Goal: Task Accomplishment & Management: Complete application form

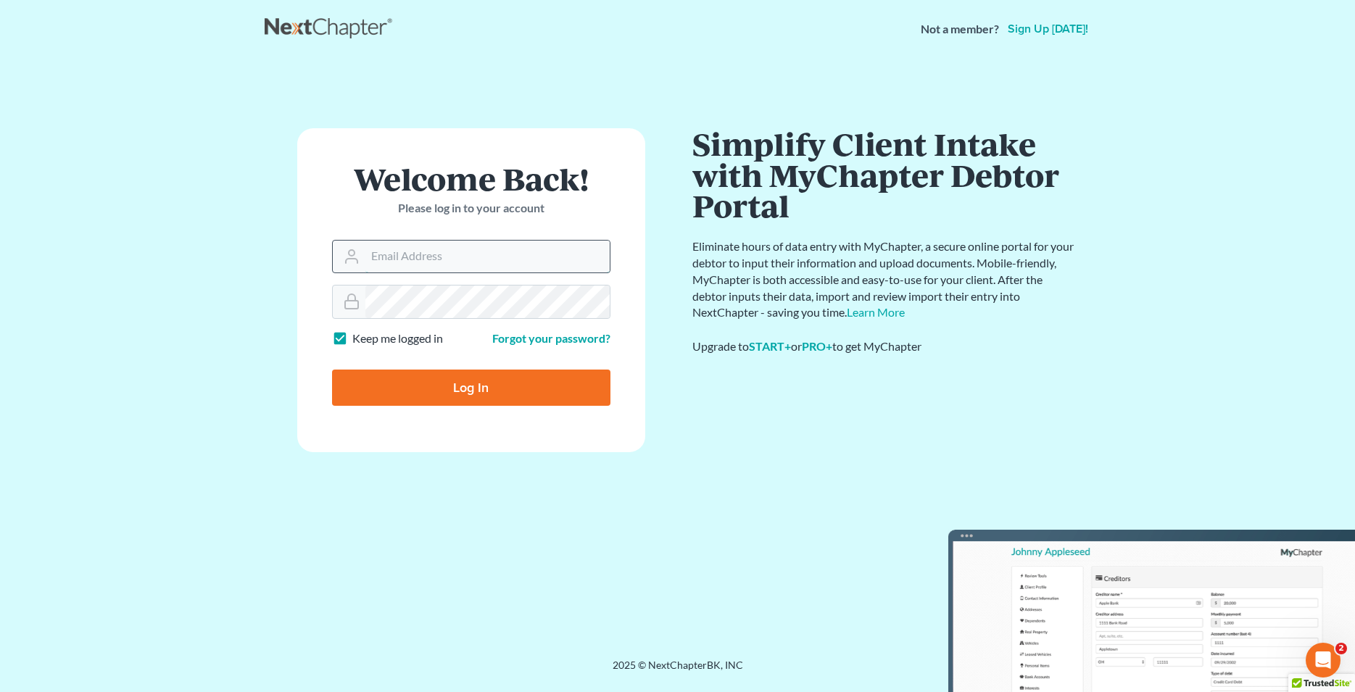
click at [402, 251] on input "Email Address" at bounding box center [487, 257] width 244 height 32
click at [413, 252] on input "Email Address" at bounding box center [487, 257] width 244 height 32
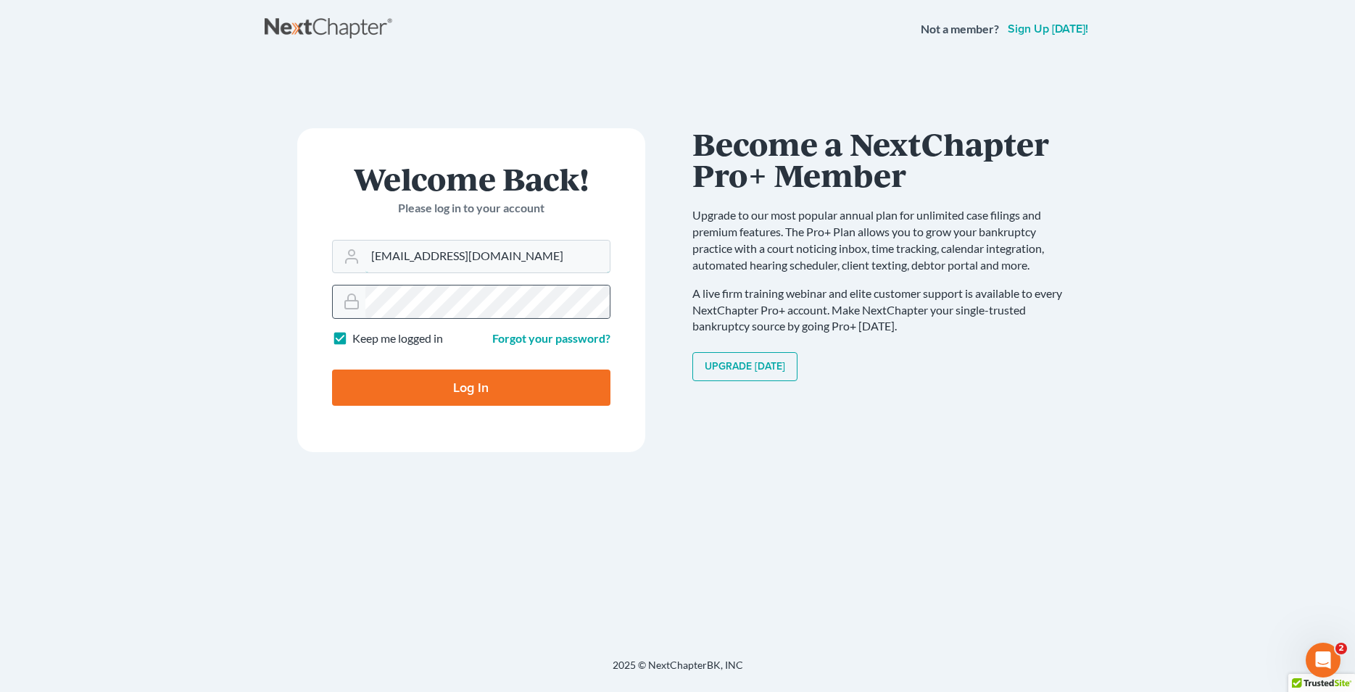
type input "[EMAIL_ADDRESS][DOMAIN_NAME]"
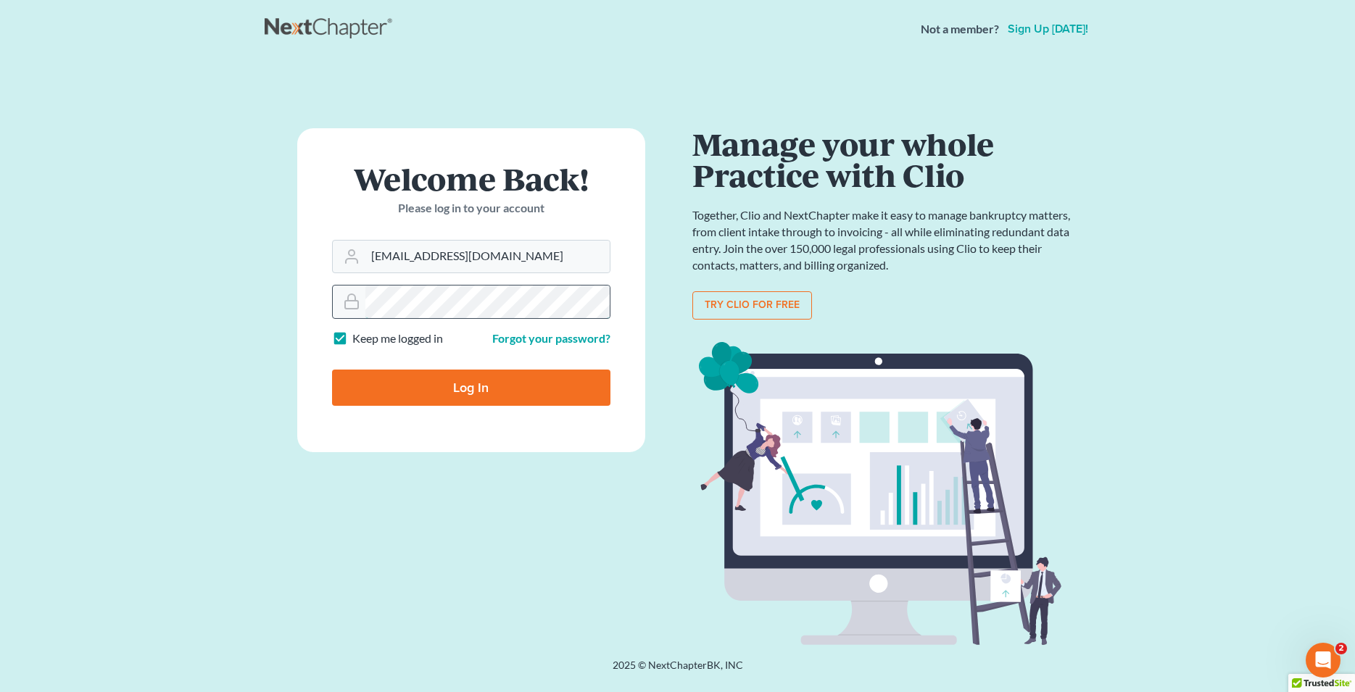
click at [332, 370] on input "Log In" at bounding box center [471, 388] width 278 height 36
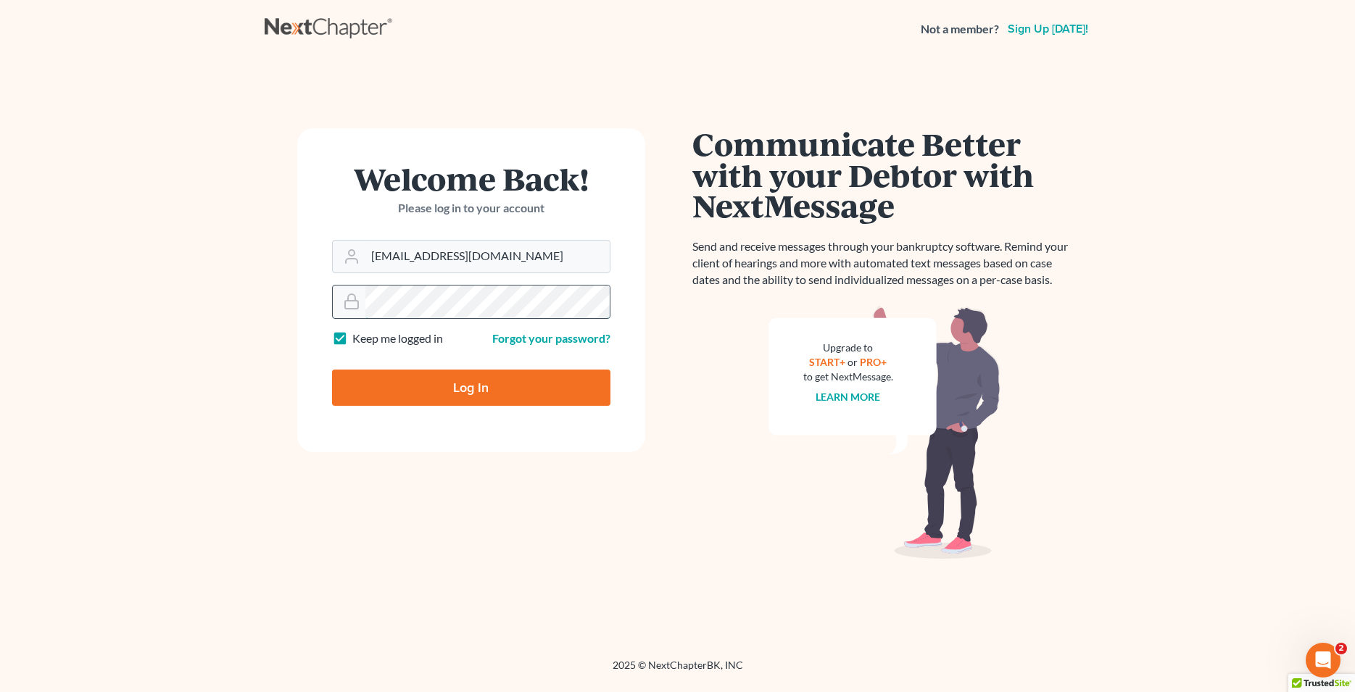
type input "Thinking..."
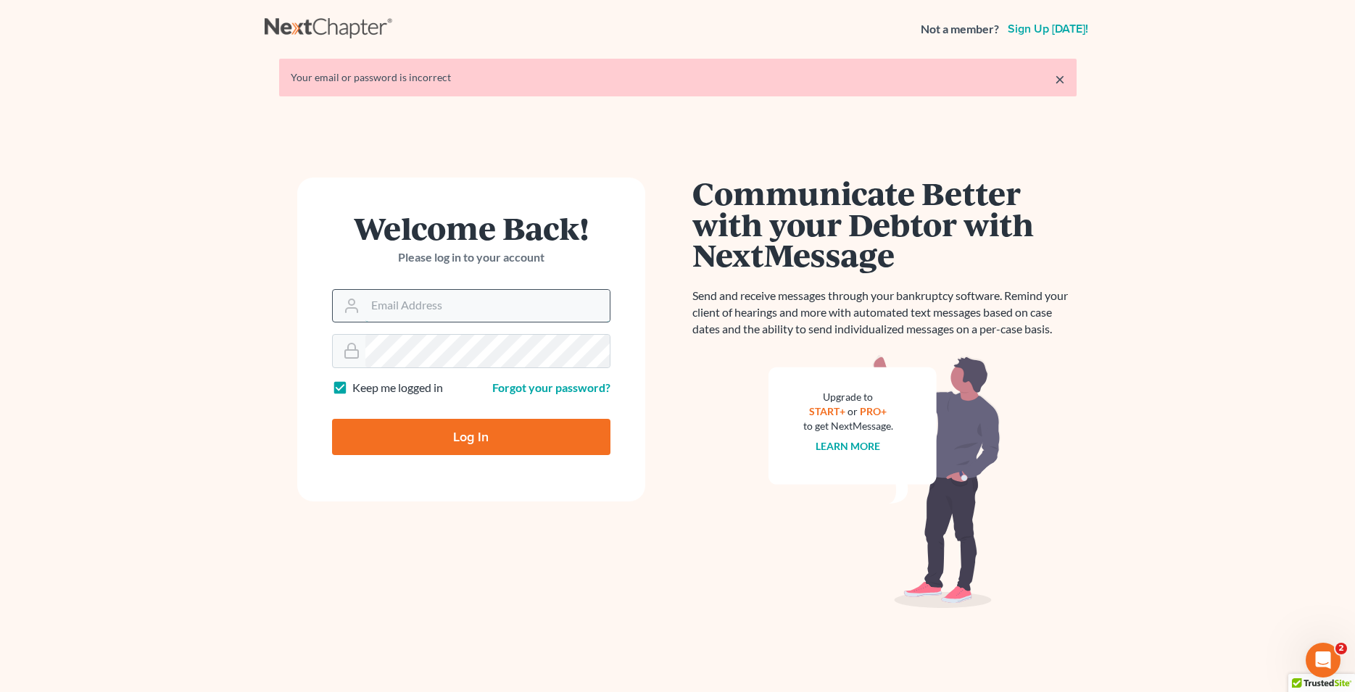
click at [452, 311] on input "Email Address" at bounding box center [487, 306] width 244 height 32
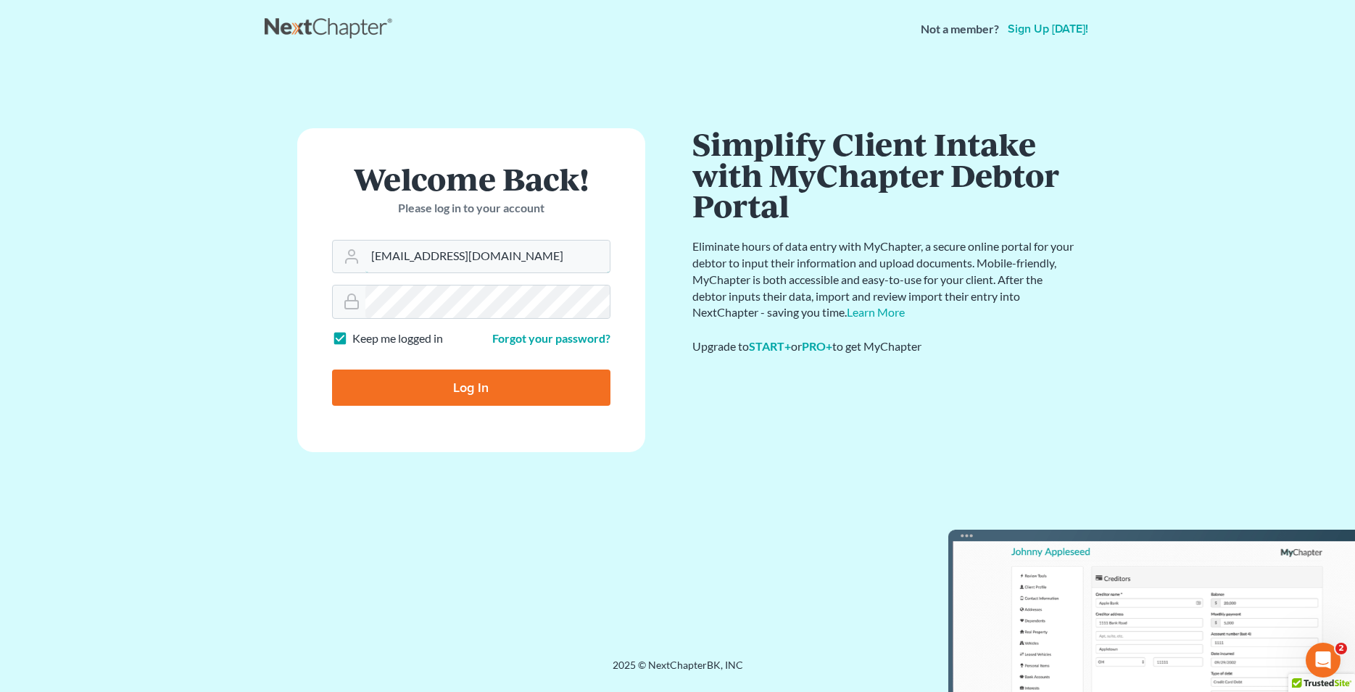
type input "[EMAIL_ADDRESS][DOMAIN_NAME]"
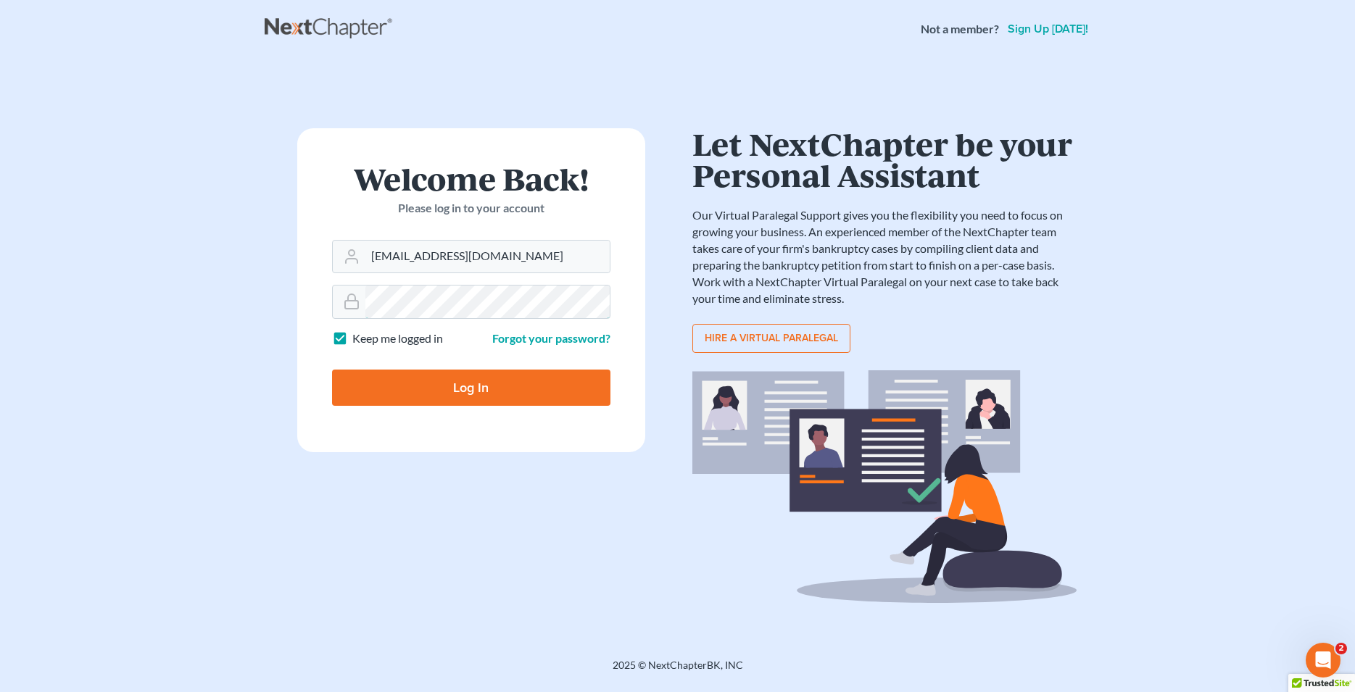
click at [332, 370] on input "Log In" at bounding box center [471, 388] width 278 height 36
type input "Thinking..."
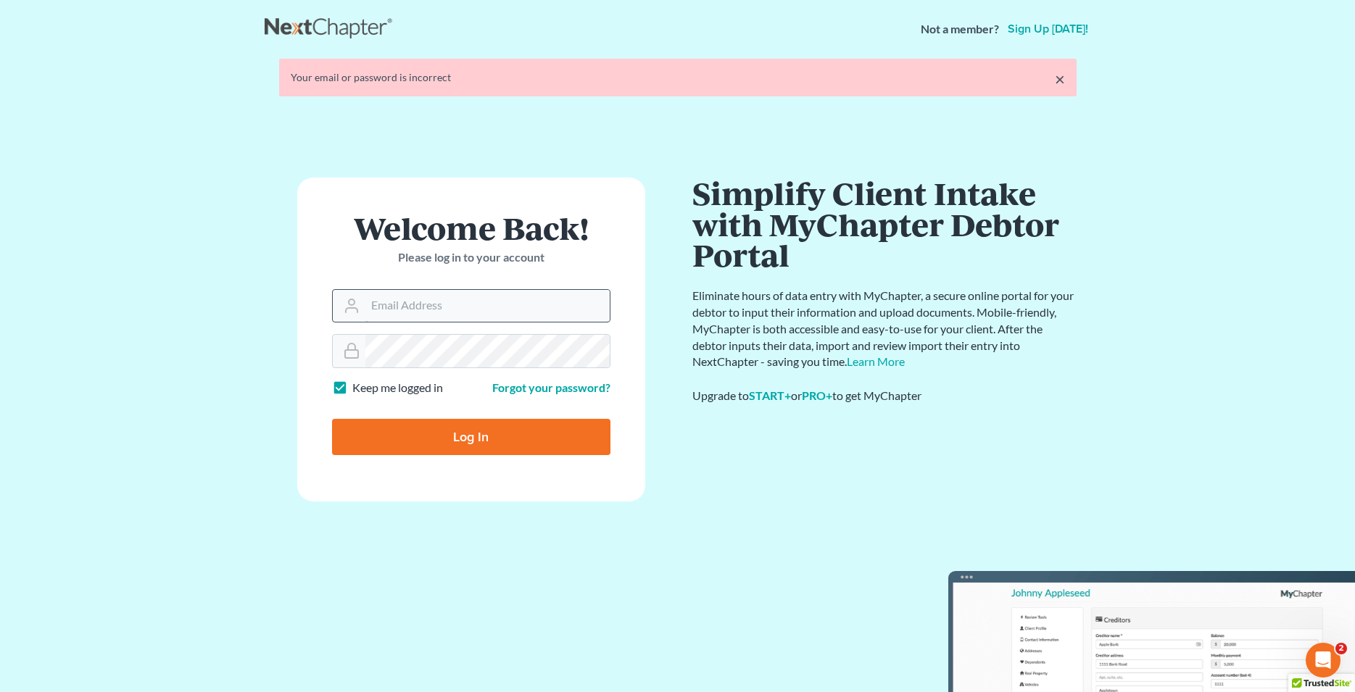
click at [459, 290] on form "Welcome Back! Please log in to your account Email Address Password Keep me logg…" at bounding box center [471, 340] width 348 height 324
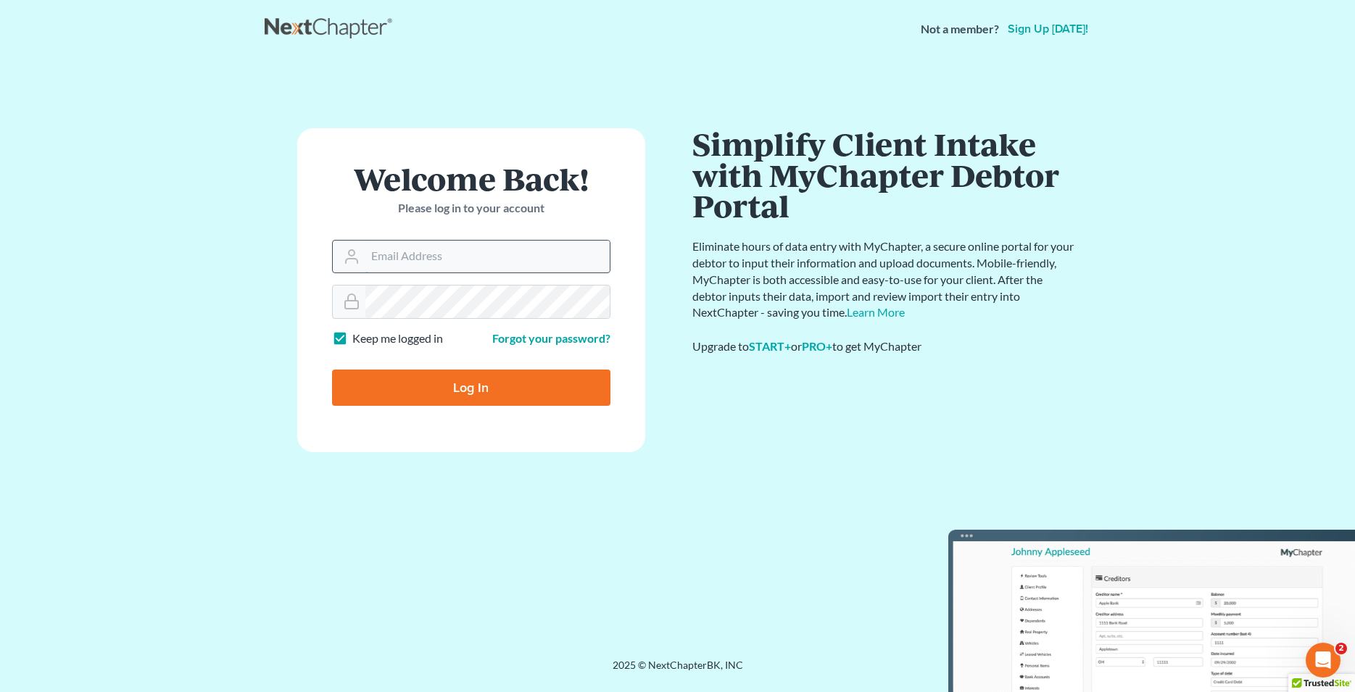
click at [449, 252] on input "Email Address" at bounding box center [487, 257] width 244 height 32
type input "[EMAIL_ADDRESS][DOMAIN_NAME]"
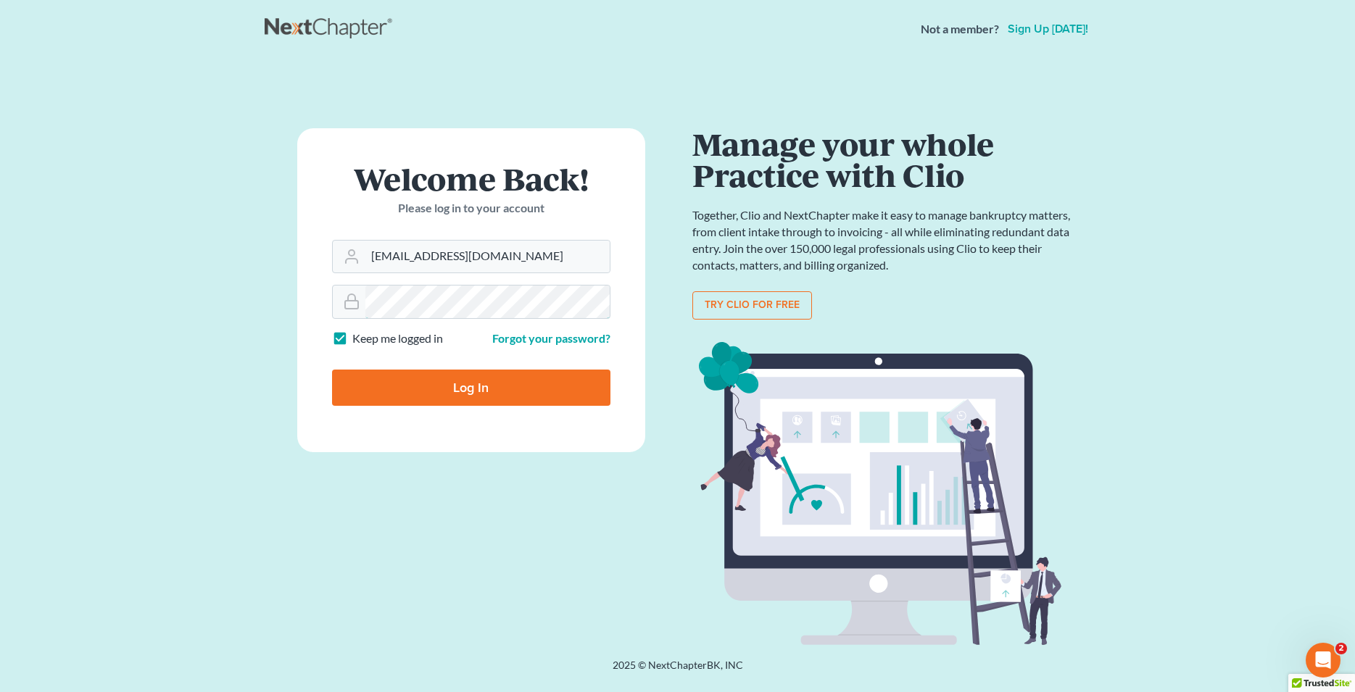
click at [332, 370] on input "Log In" at bounding box center [471, 388] width 278 height 36
type input "Thinking..."
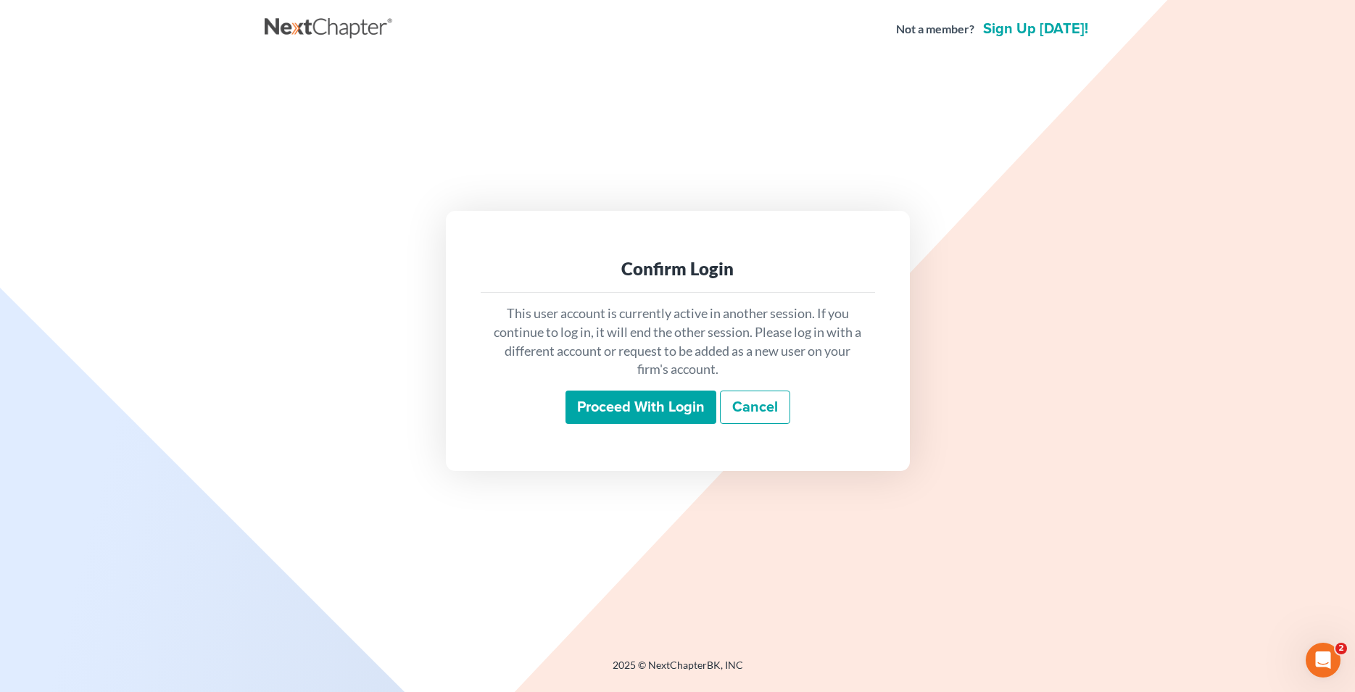
click at [649, 415] on input "Proceed with login" at bounding box center [640, 407] width 151 height 33
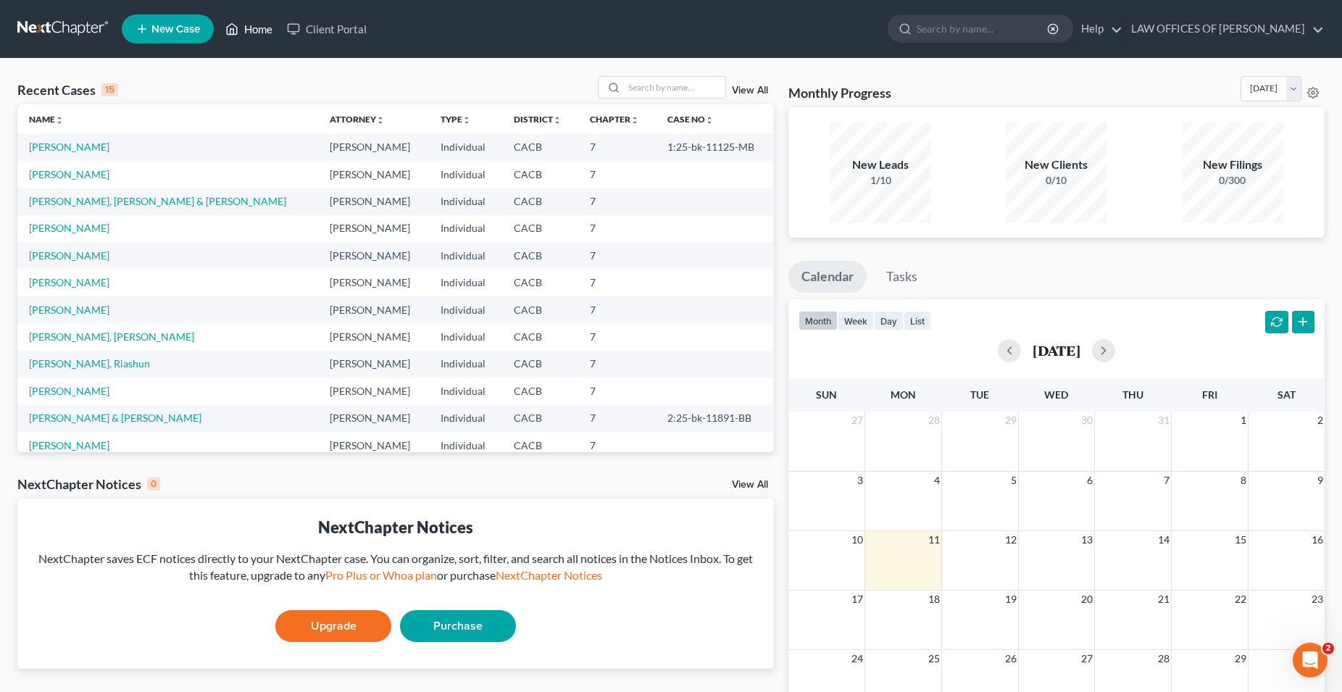
click at [254, 37] on link "Home" at bounding box center [249, 29] width 62 height 26
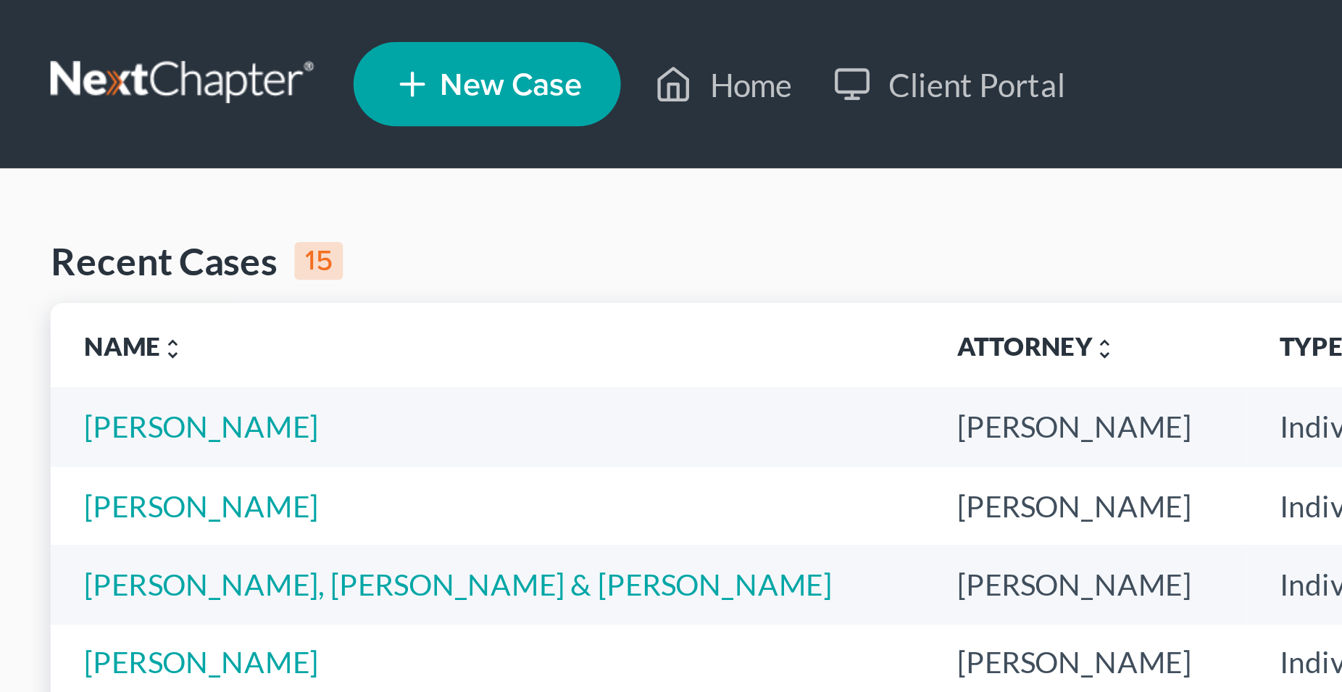
click at [170, 28] on span "New Case" at bounding box center [175, 29] width 49 height 11
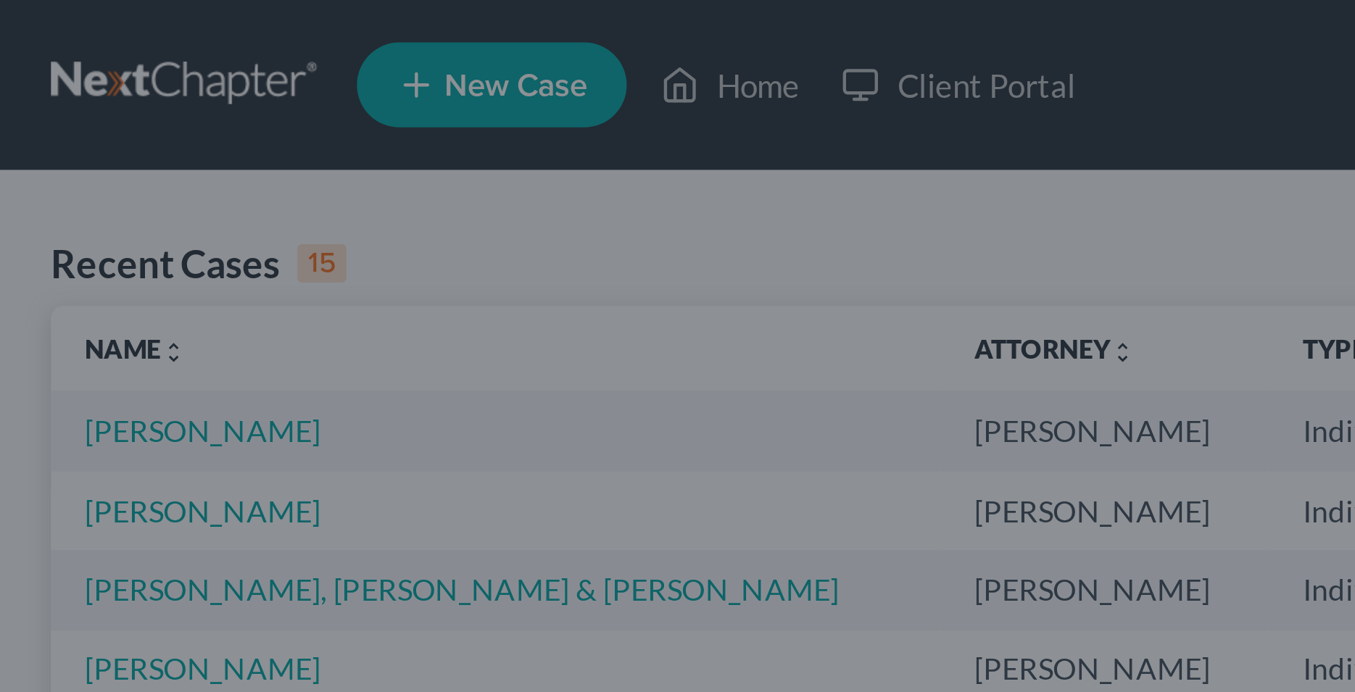
select select "7"
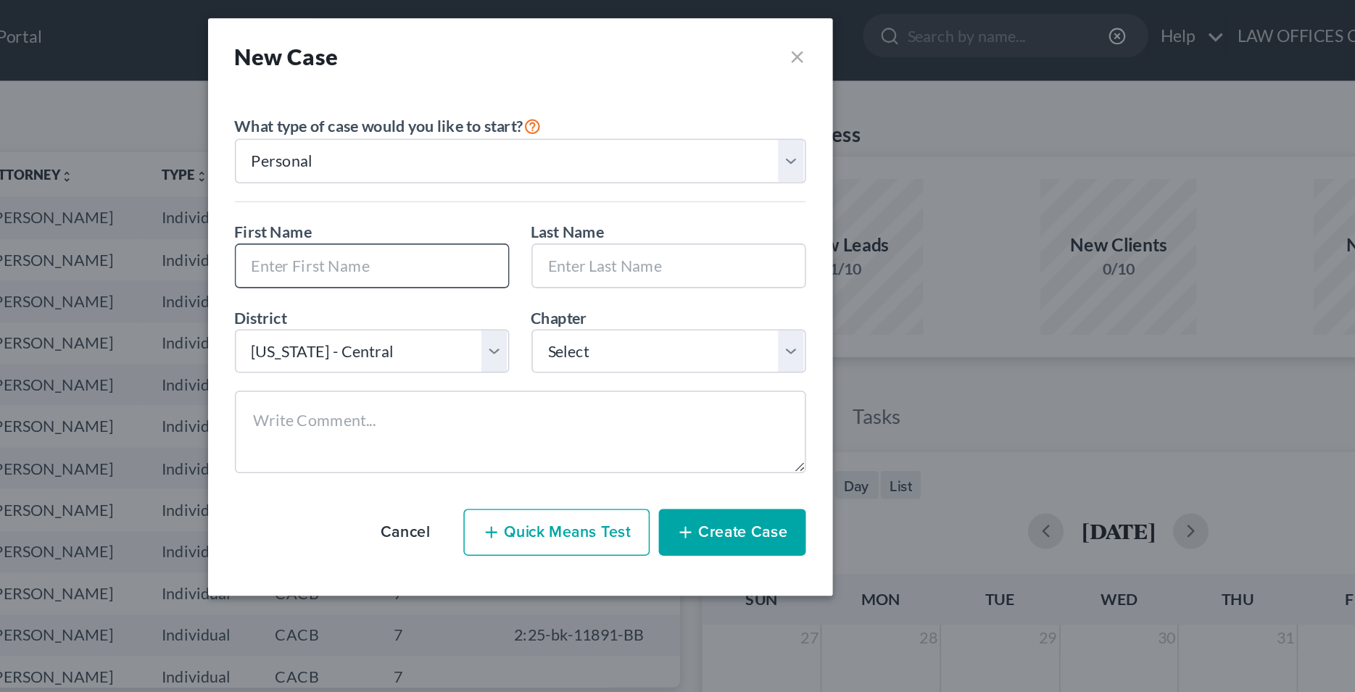
click at [562, 183] on input "text" at bounding box center [581, 179] width 177 height 28
type input "g"
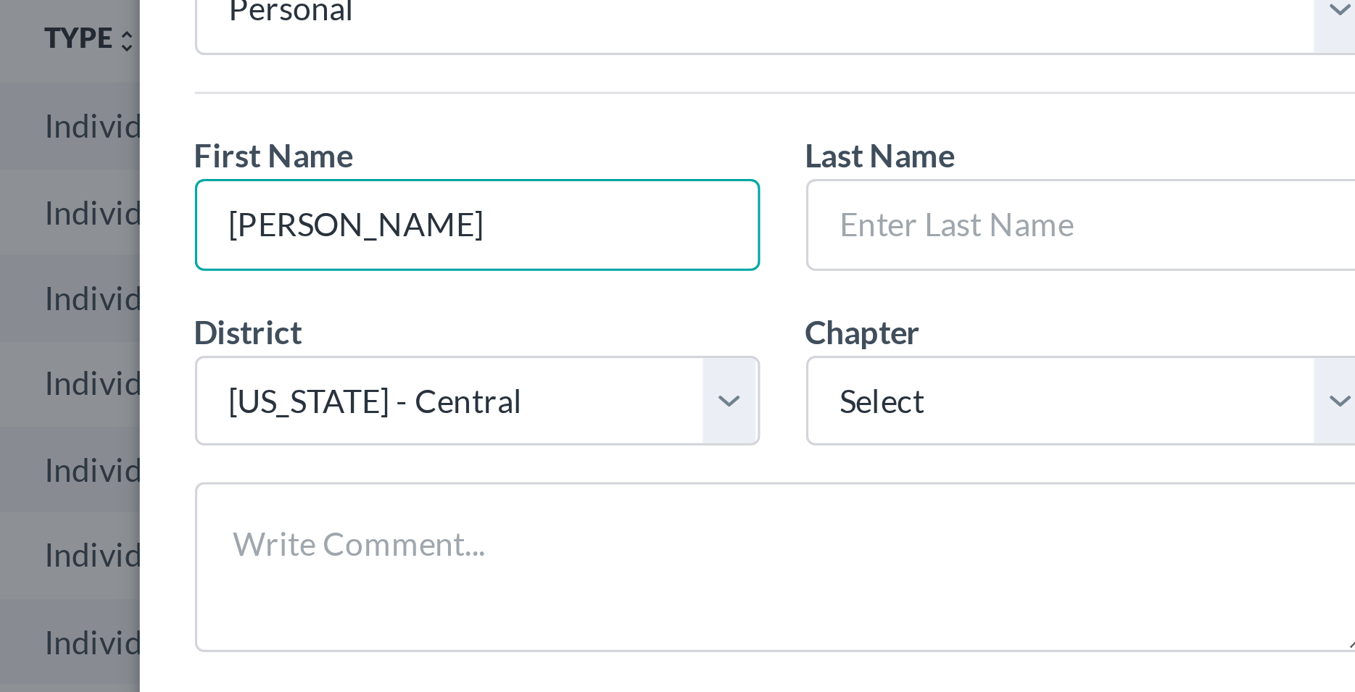
type input "[PERSON_NAME]"
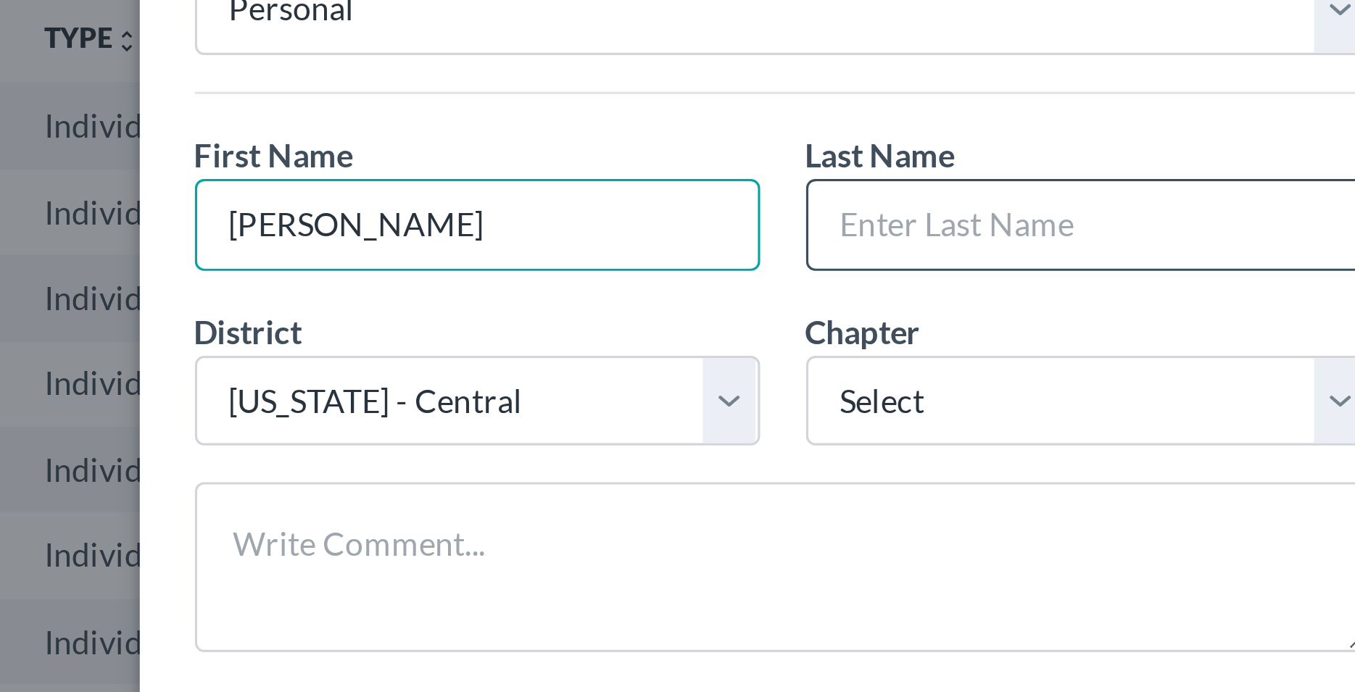
click at [731, 183] on input "text" at bounding box center [774, 179] width 177 height 28
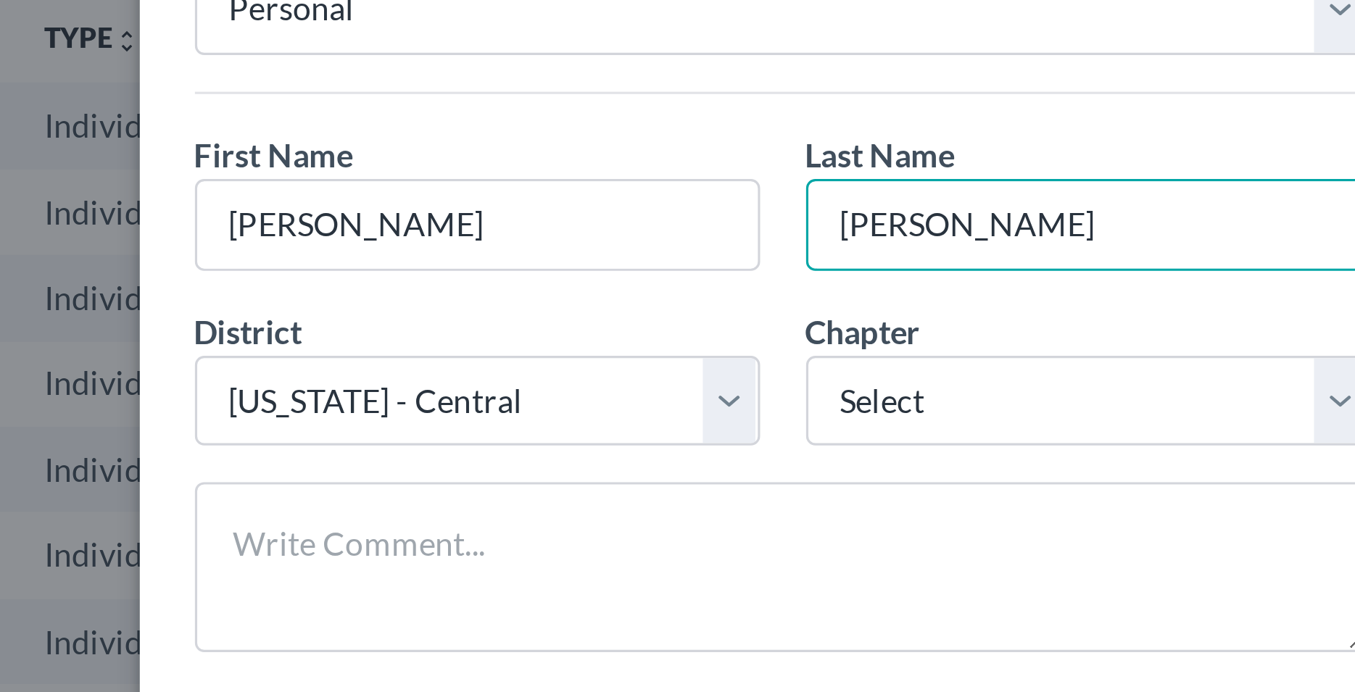
type input "[PERSON_NAME]"
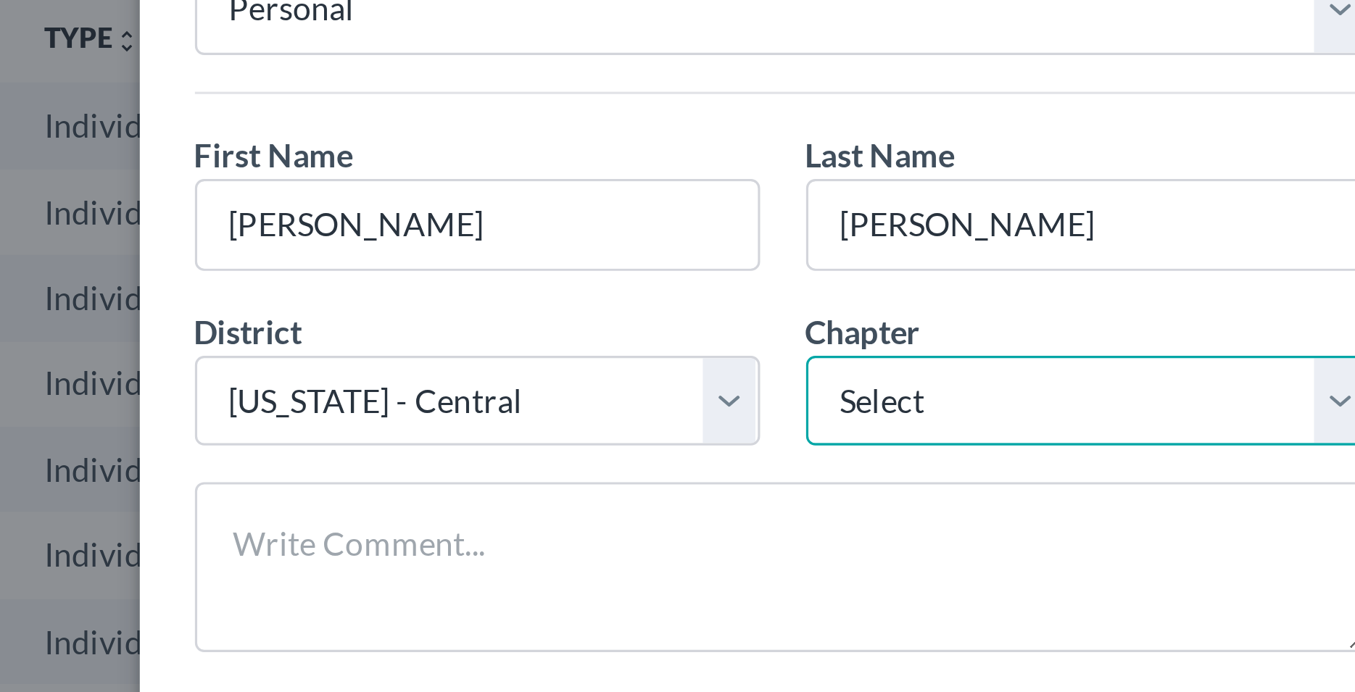
click at [685, 220] on select "Select 7 11 12 13" at bounding box center [774, 234] width 178 height 29
select select "0"
click option "7" at bounding box center [0, 0] width 0 height 0
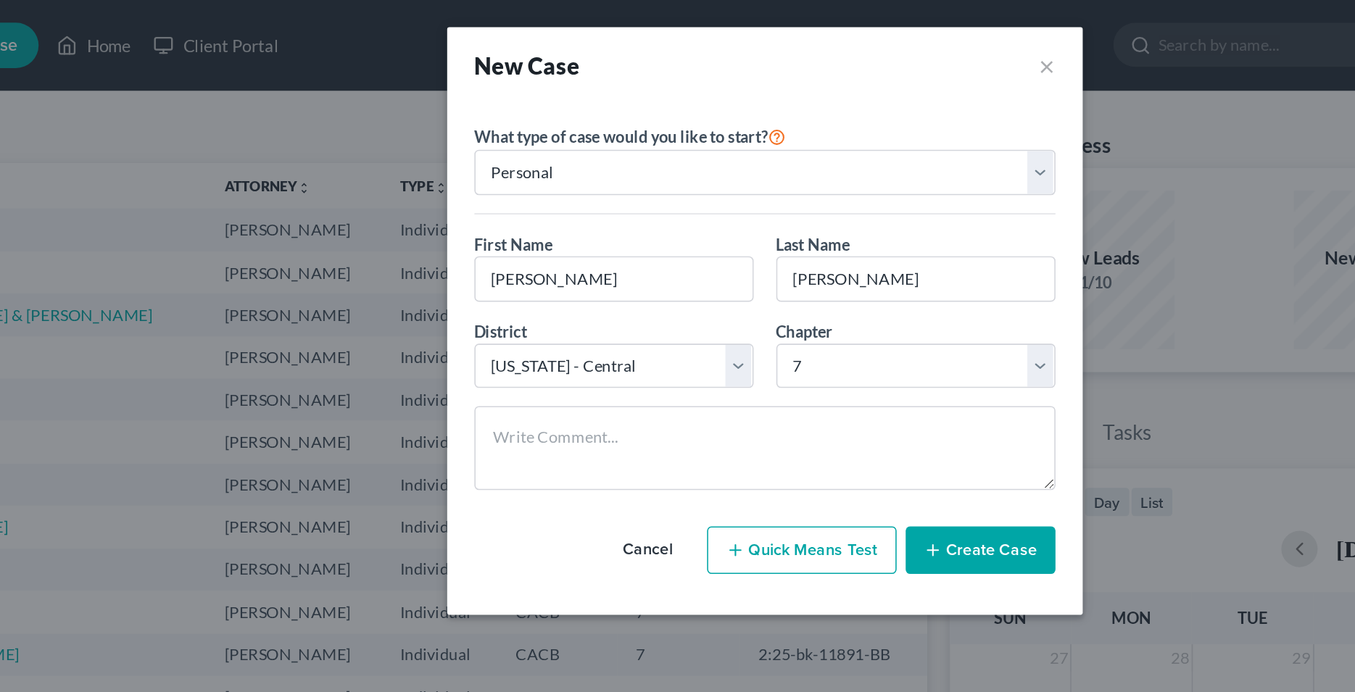
click at [800, 354] on button "Create Case" at bounding box center [815, 351] width 96 height 30
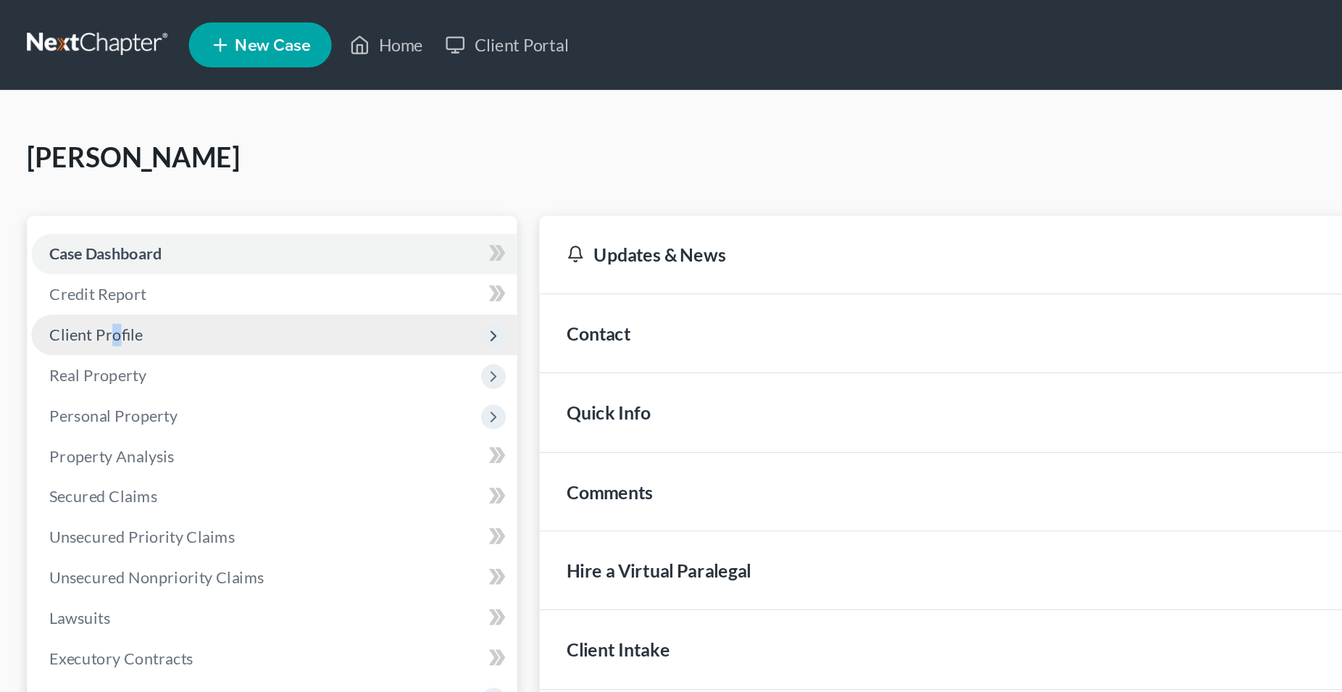
click at [74, 215] on span "Client Profile" at bounding box center [62, 215] width 60 height 12
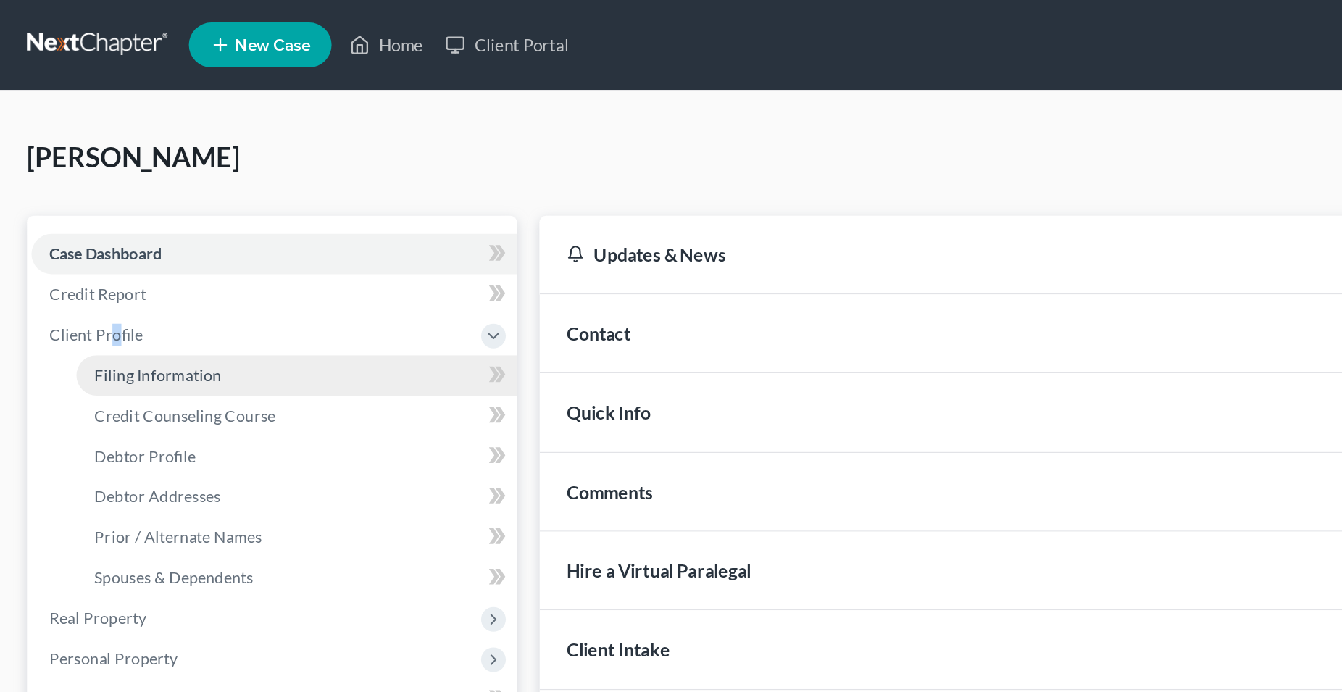
click at [109, 239] on span "Filing Information" at bounding box center [102, 242] width 82 height 12
select select "1"
select select "0"
select select "7"
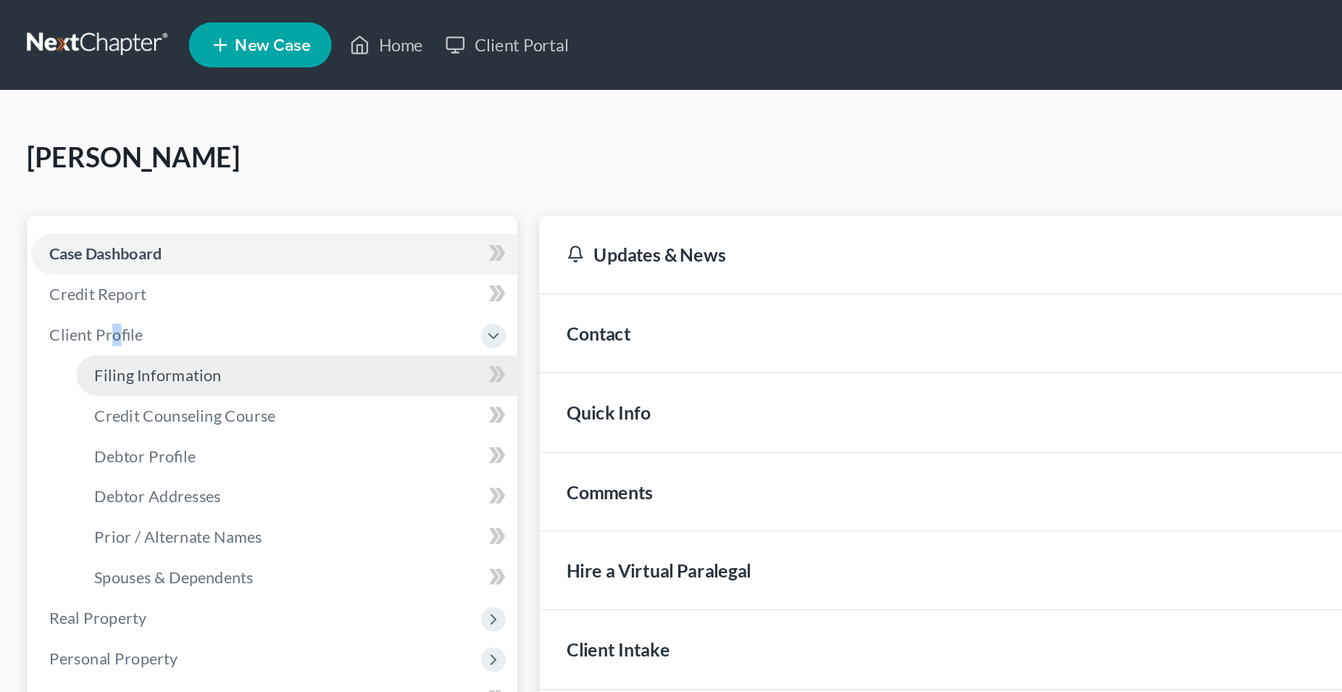
select select "4"
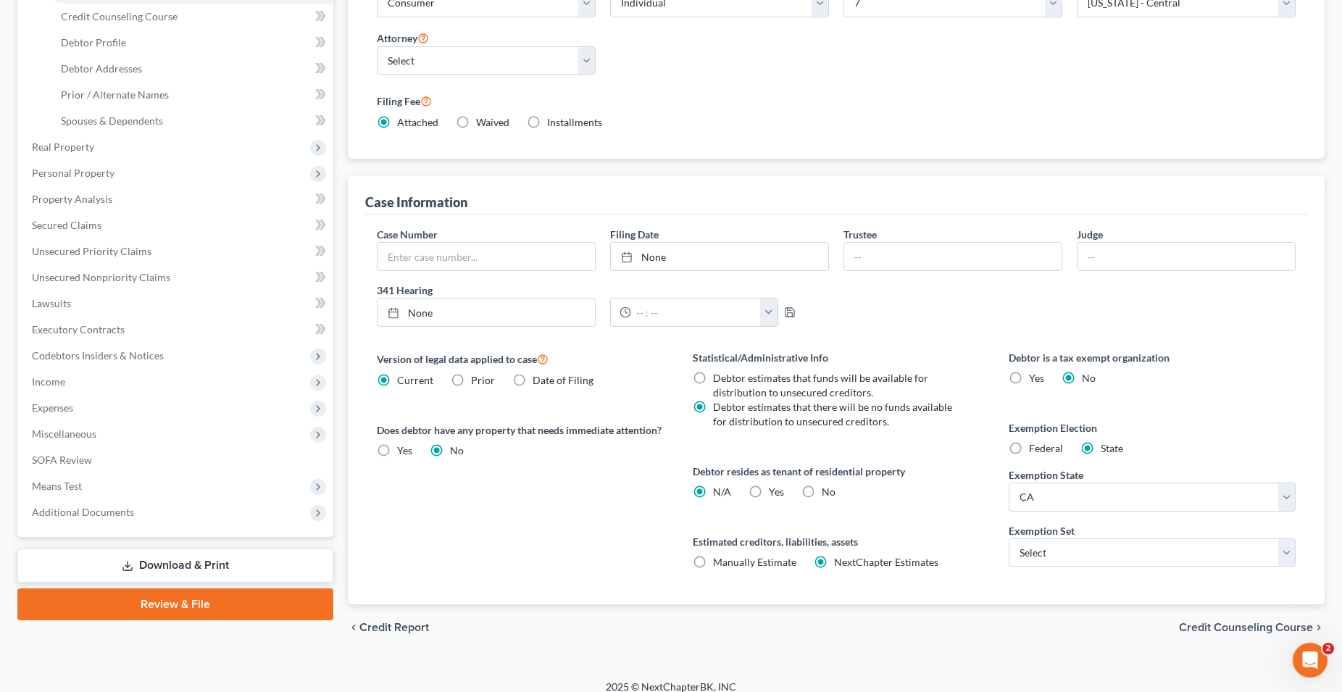
scroll to position [265, 0]
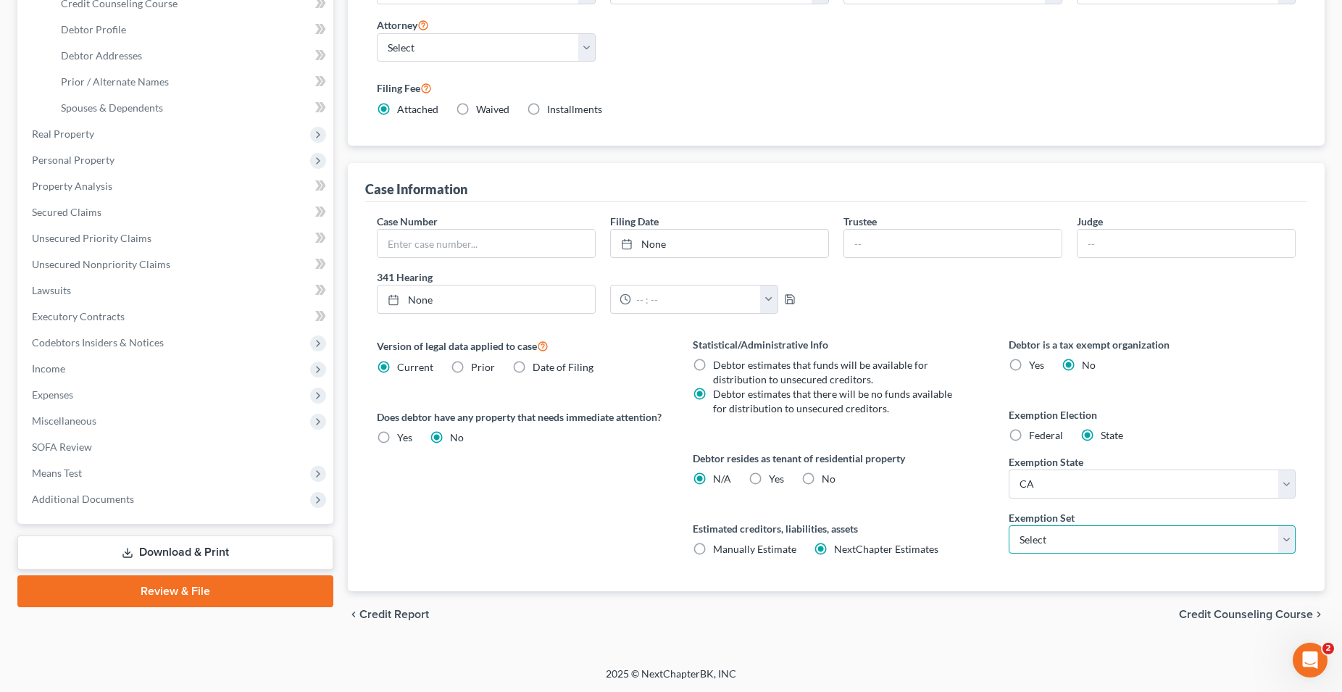
click at [1009, 525] on select "Select 703 704" at bounding box center [1152, 539] width 287 height 29
select select "0"
click option "703" at bounding box center [0, 0] width 0 height 0
click at [977, 542] on div "Estimated creditors, liabilities, assets Manually Estimate Manually Estimate Ne…" at bounding box center [836, 539] width 287 height 36
click at [769, 476] on label "Yes Yes" at bounding box center [776, 479] width 15 height 14
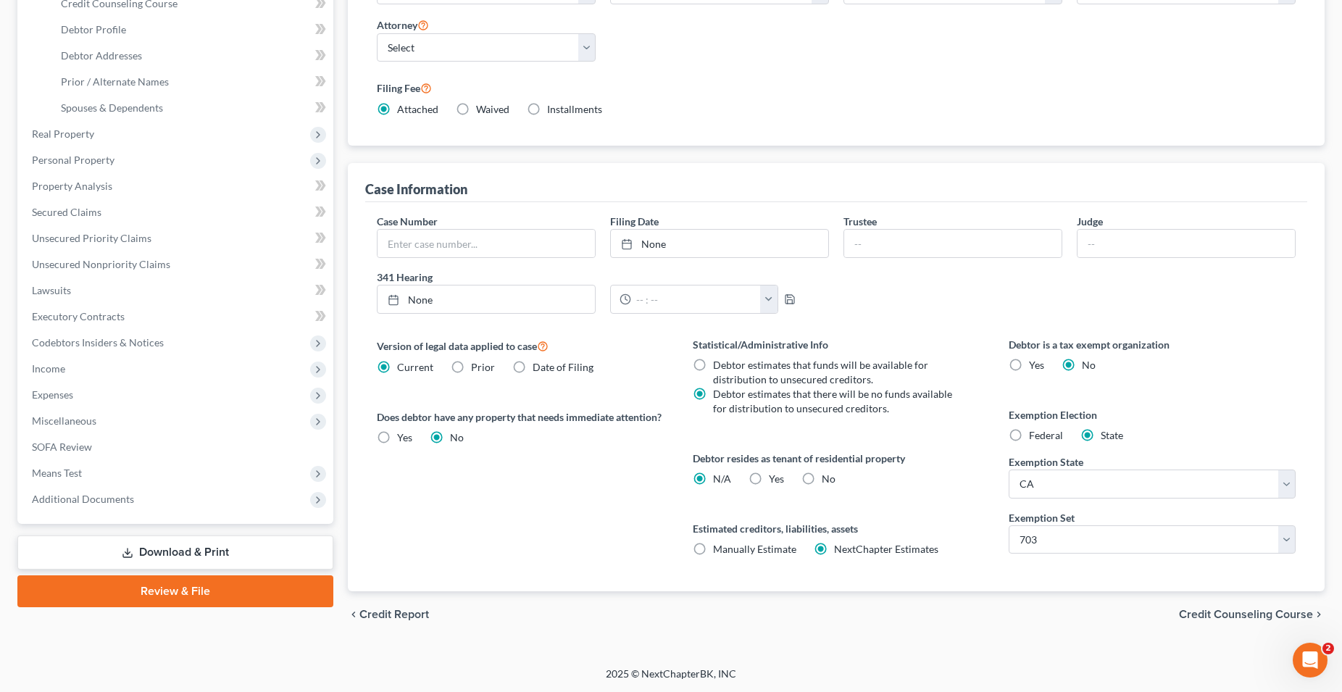
click at [775, 476] on input "Yes Yes" at bounding box center [779, 476] width 9 height 9
radio input "true"
radio input "false"
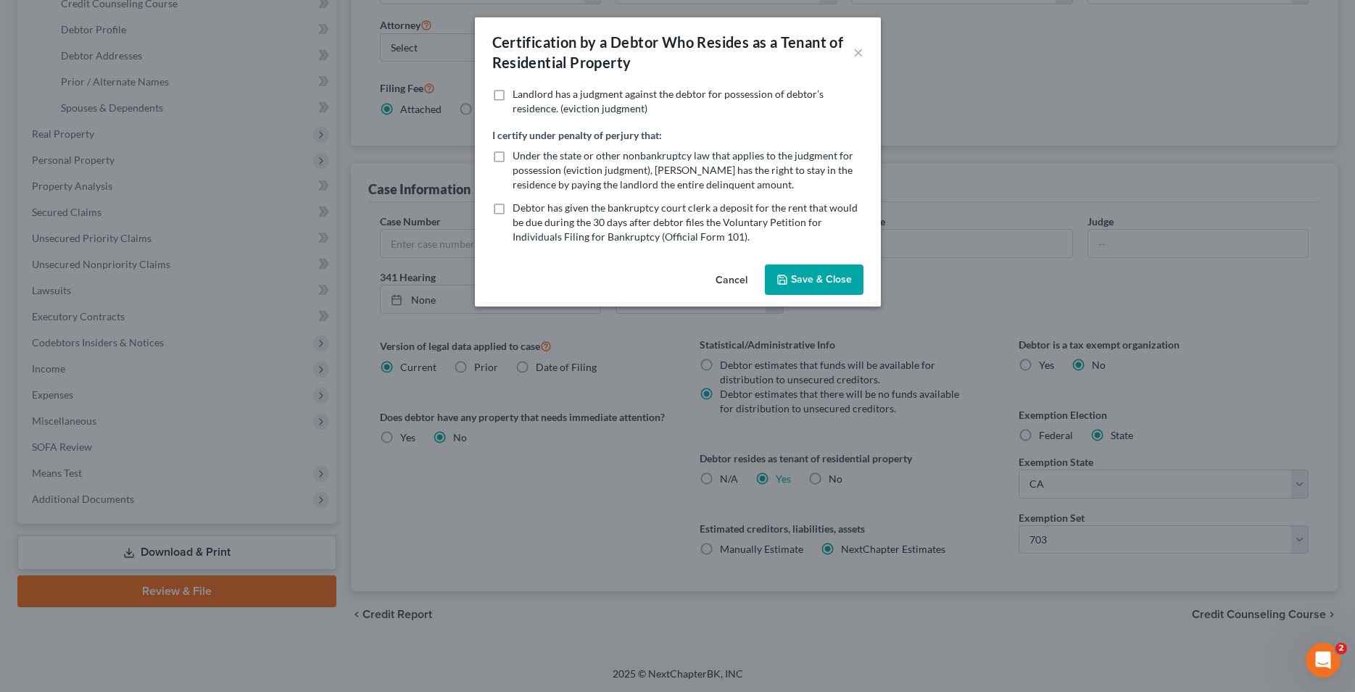
click at [828, 289] on button "Save & Close" at bounding box center [814, 280] width 99 height 30
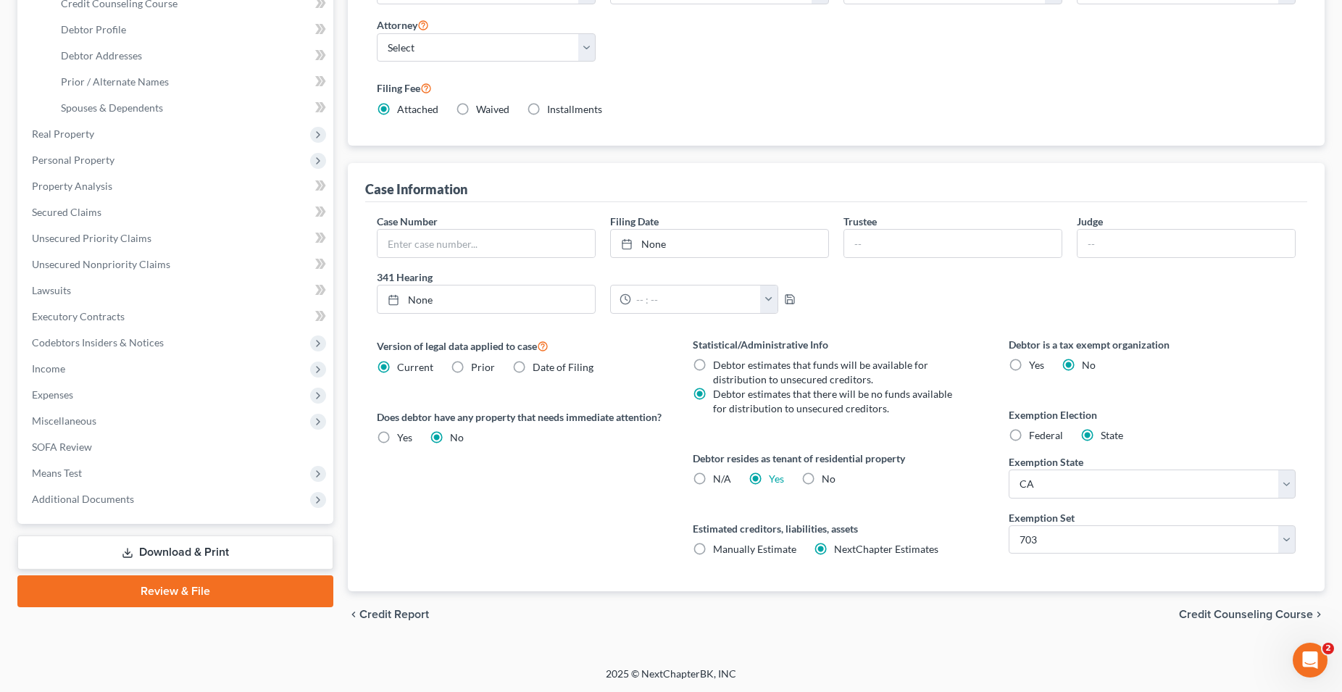
click at [1233, 616] on span "Credit Counseling Course" at bounding box center [1246, 615] width 134 height 12
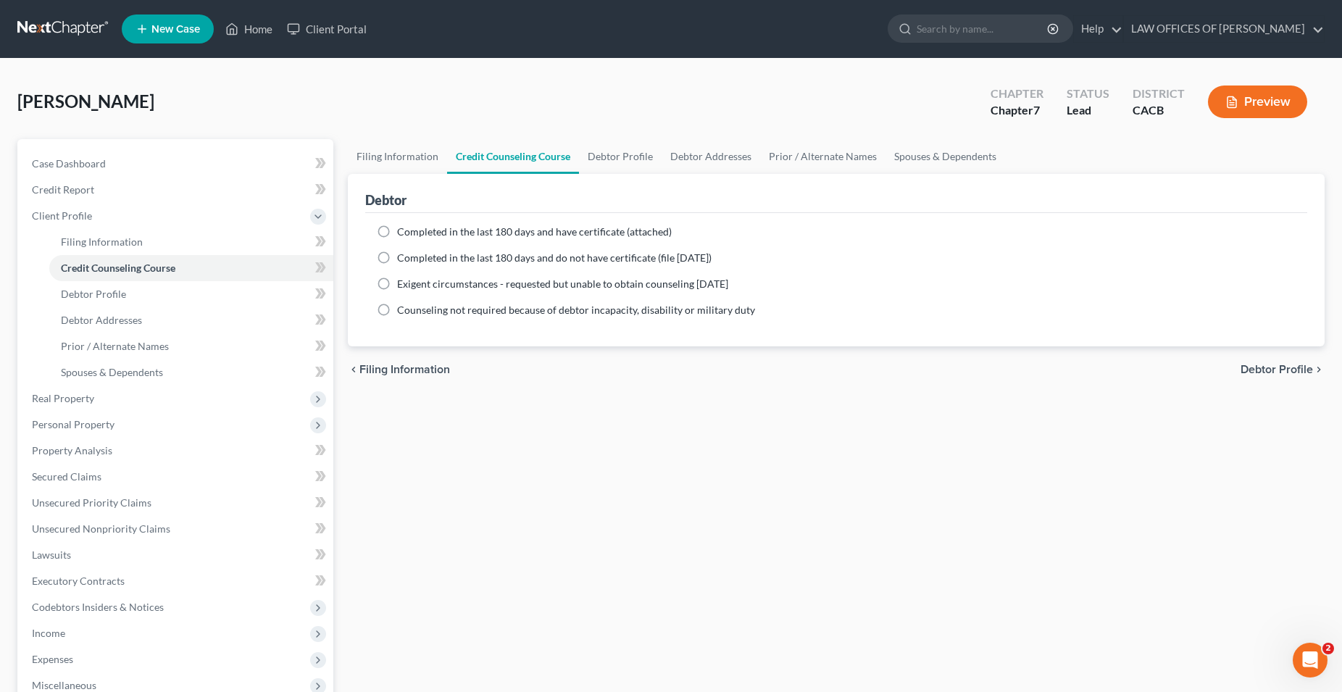
click at [397, 233] on label "Completed in the last 180 days and have certificate (attached)" at bounding box center [534, 232] width 275 height 14
click at [403, 233] on input "Completed in the last 180 days and have certificate (attached)" at bounding box center [407, 229] width 9 height 9
radio input "true"
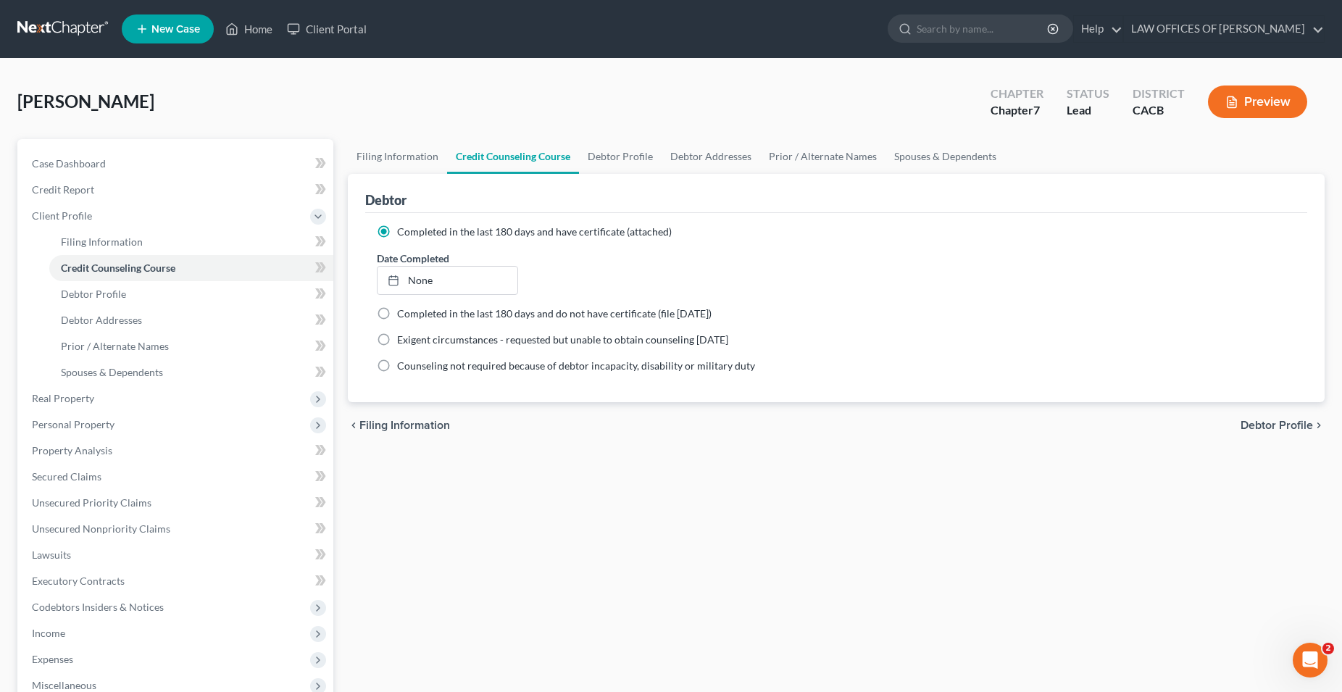
click at [1262, 425] on span "Debtor Profile" at bounding box center [1277, 426] width 72 height 12
select select "0"
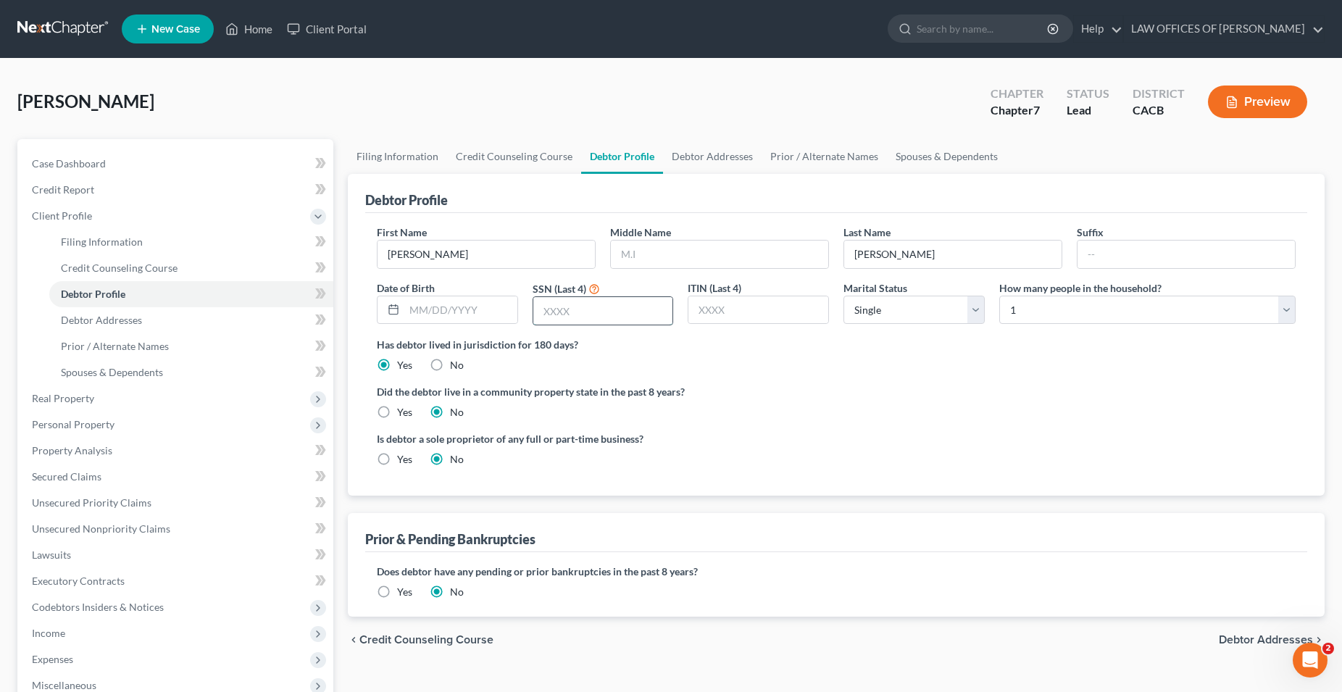
click at [567, 315] on input "text" at bounding box center [603, 311] width 140 height 28
click at [580, 309] on input "text" at bounding box center [603, 311] width 140 height 28
type input "6478"
click at [711, 376] on ng-include "First Name [PERSON_NAME] Middle Name Last Name [PERSON_NAME] Date of Birth SSN …" at bounding box center [836, 352] width 919 height 254
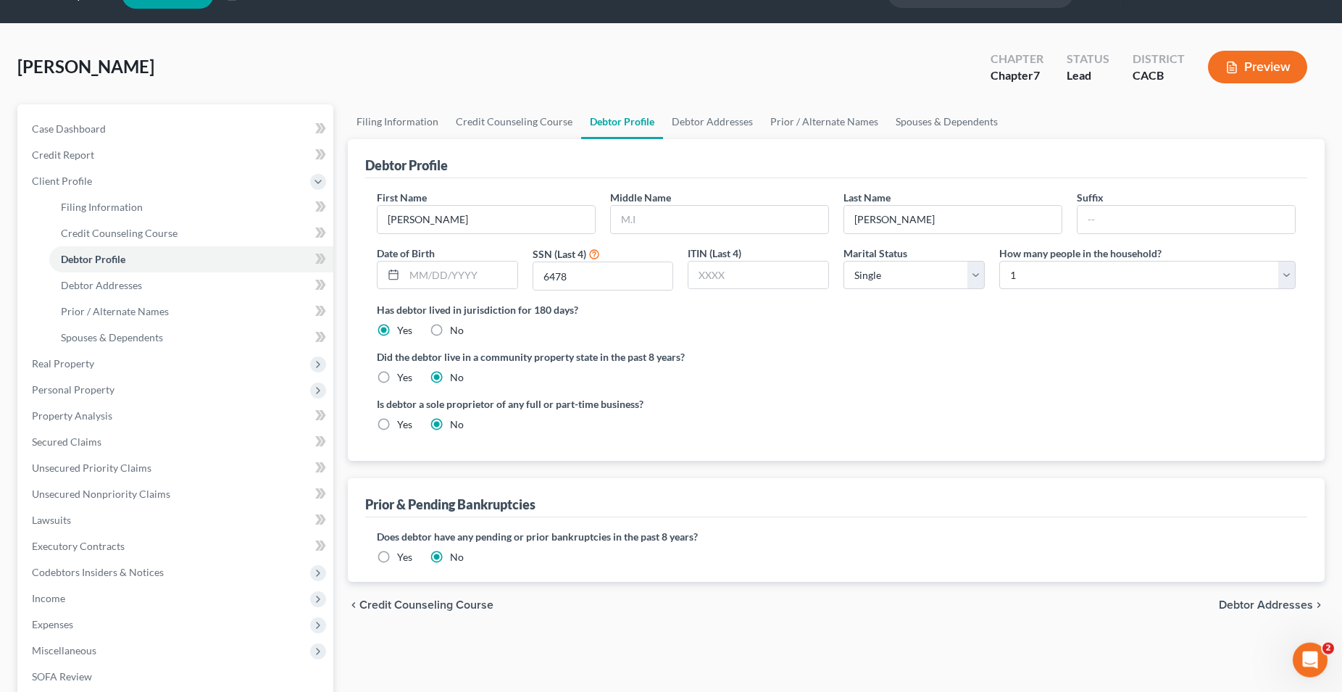
scroll to position [74, 0]
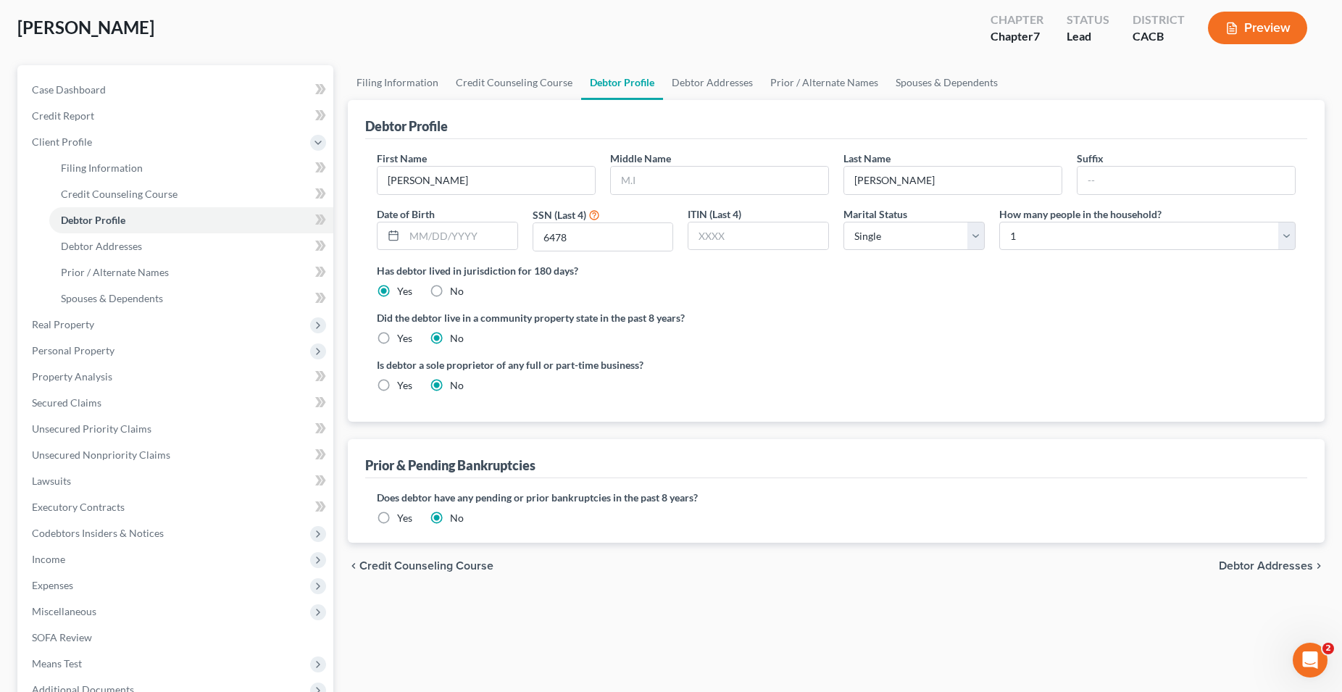
click at [1251, 563] on span "Debtor Addresses" at bounding box center [1266, 566] width 94 height 12
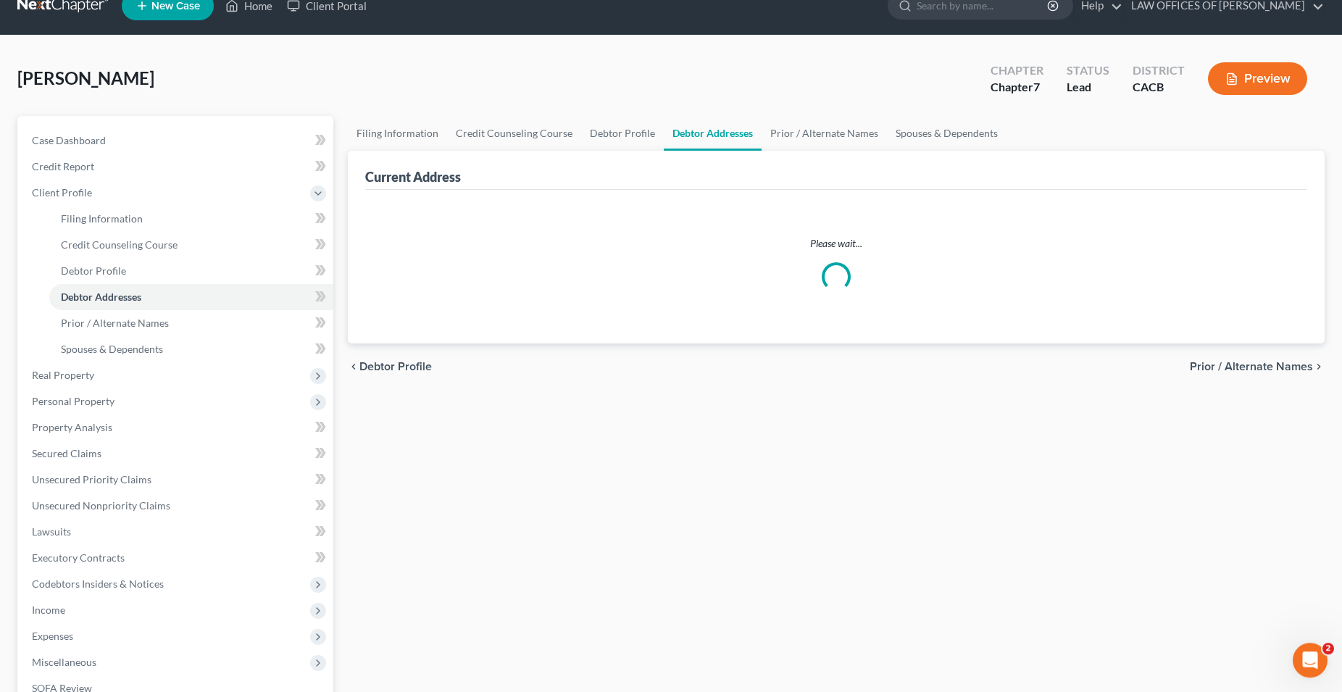
select select "0"
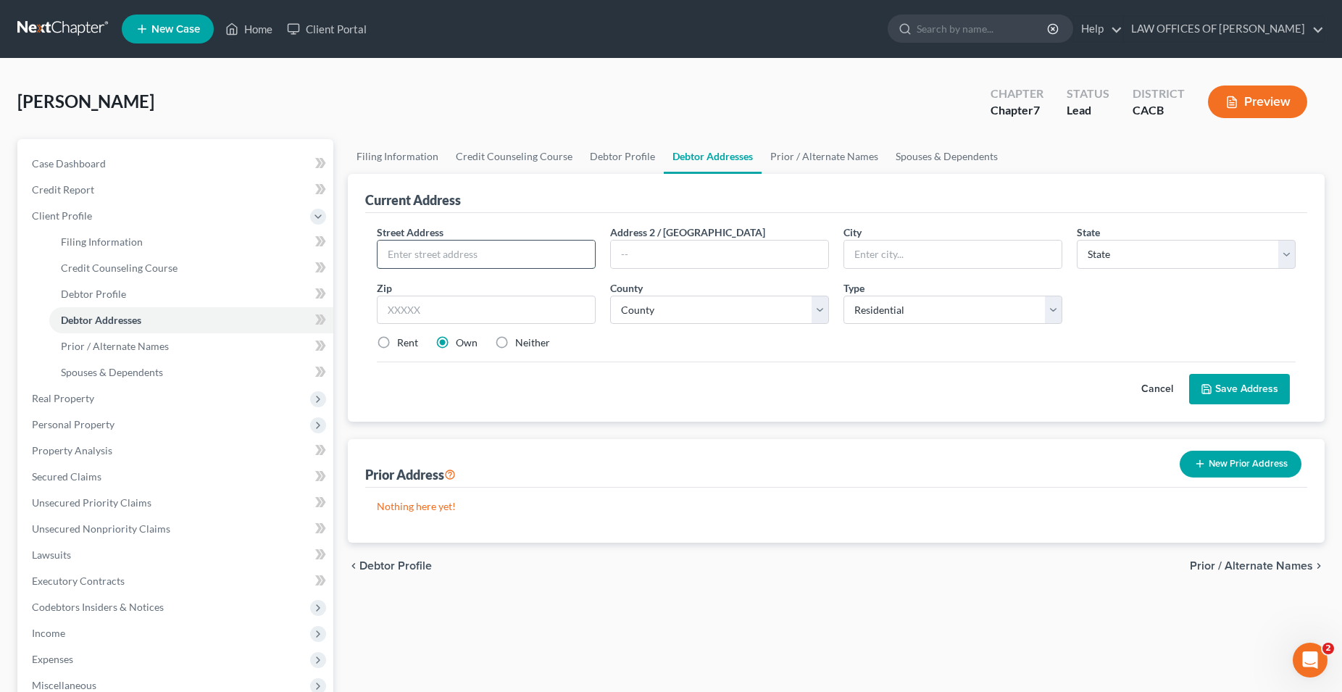
click at [468, 259] on input "text" at bounding box center [486, 255] width 217 height 28
click at [434, 257] on input "text" at bounding box center [486, 255] width 217 height 28
type input "[STREET_ADDRESS][PERSON_NAME]"
click at [396, 343] on div "Rent" at bounding box center [397, 343] width 41 height 14
click at [886, 259] on input "text" at bounding box center [952, 255] width 217 height 28
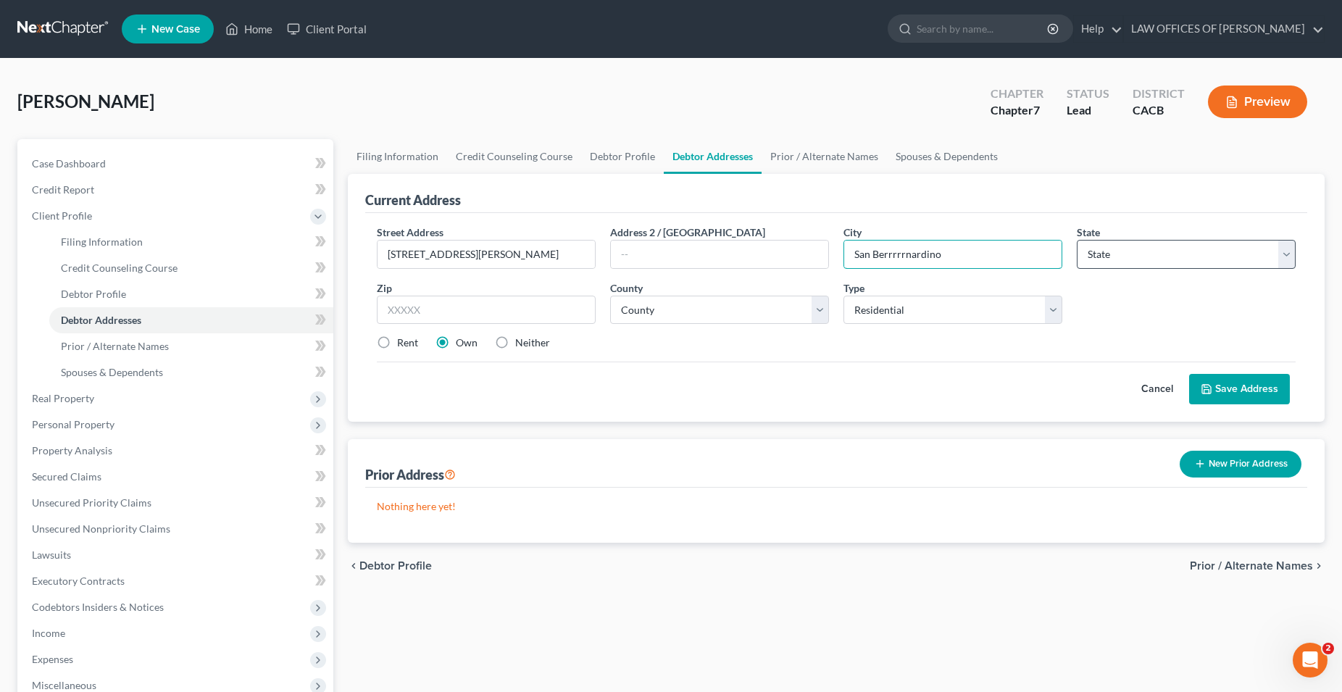
type input "San Berrrrrnardino"
click at [1077, 240] on select "State [US_STATE] AK AR AZ CA CO CT DE DC [GEOGRAPHIC_DATA] [GEOGRAPHIC_DATA] GU…" at bounding box center [1186, 254] width 219 height 29
select select "4"
click at [472, 318] on input "text" at bounding box center [486, 310] width 219 height 29
type input "92407"
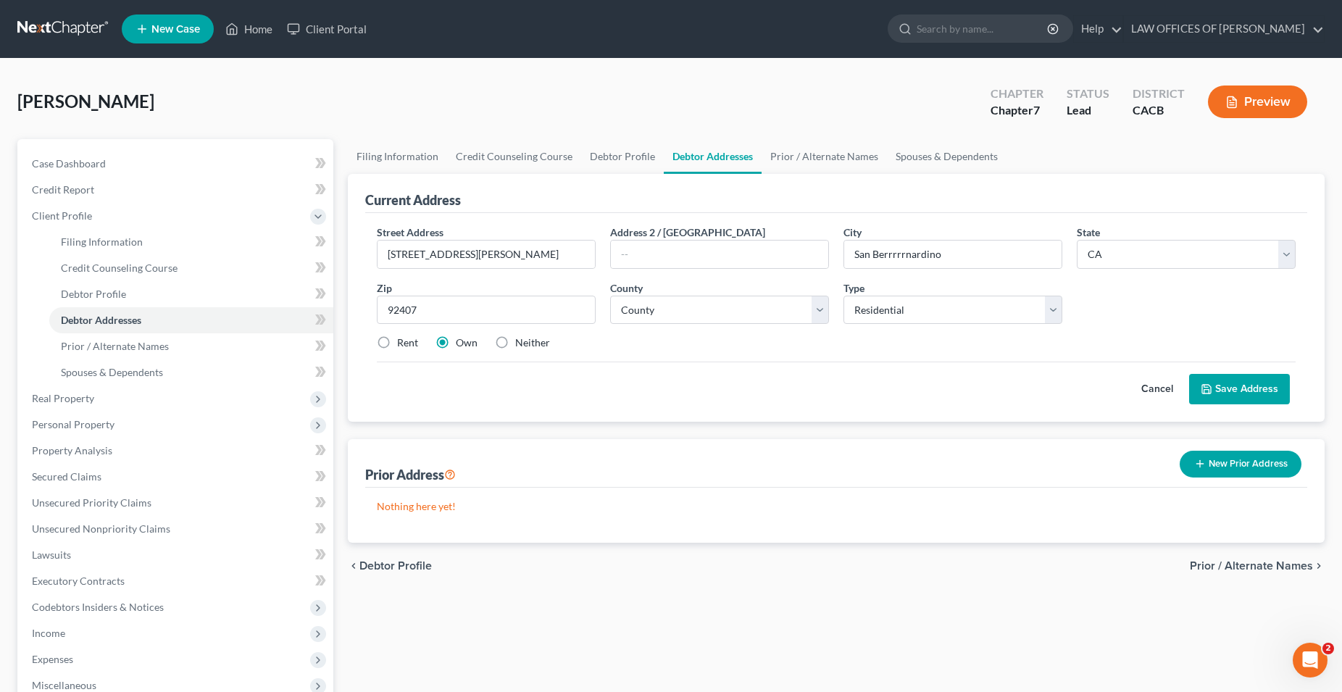
click at [616, 351] on div "Street Address * [STREET_ADDRESS][PERSON_NAME] * [GEOGRAPHIC_DATA] * State [US_…" at bounding box center [836, 294] width 933 height 138
type input "[GEOGRAPHIC_DATA]"
click at [610, 296] on select "County [GEOGRAPHIC_DATA] [GEOGRAPHIC_DATA] [GEOGRAPHIC_DATA] [GEOGRAPHIC_DATA] …" at bounding box center [719, 310] width 219 height 29
select select "35"
click option "[GEOGRAPHIC_DATA]" at bounding box center [0, 0] width 0 height 0
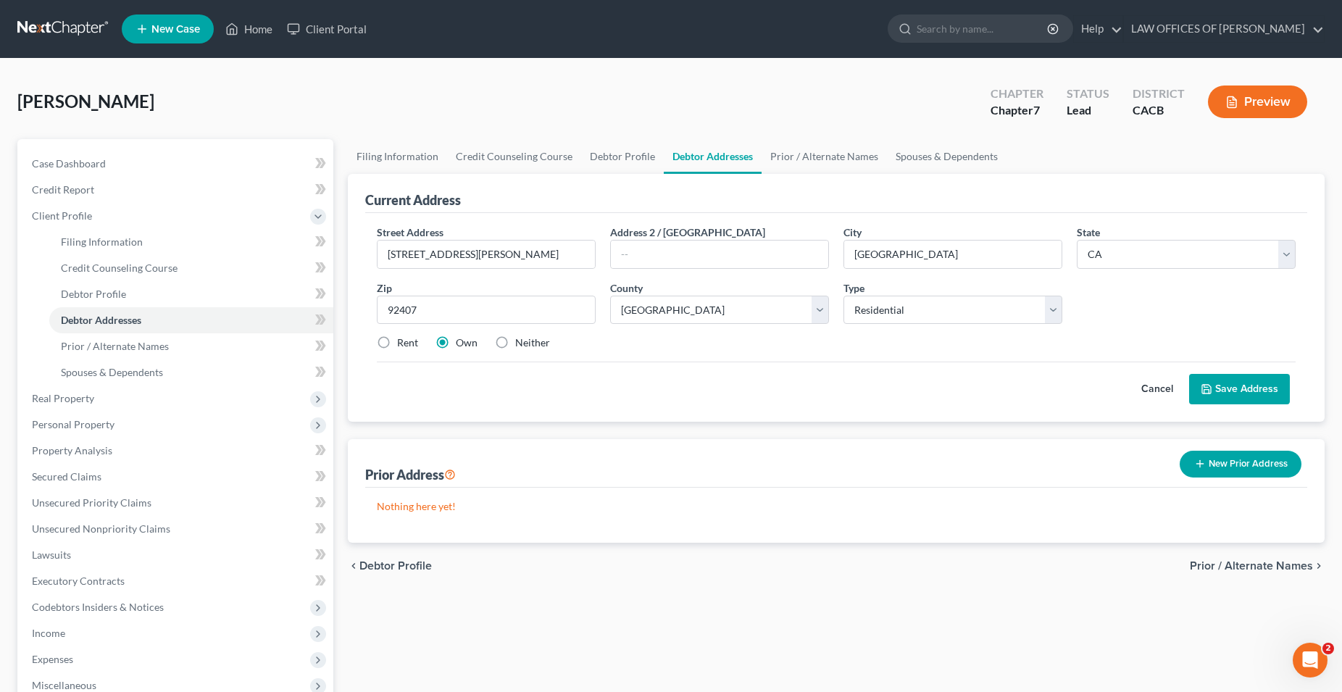
click at [692, 351] on div "Street Address * [STREET_ADDRESS][PERSON_NAME] * [GEOGRAPHIC_DATA] * State [US_…" at bounding box center [836, 294] width 933 height 138
click at [1222, 388] on button "Save Address" at bounding box center [1239, 389] width 101 height 30
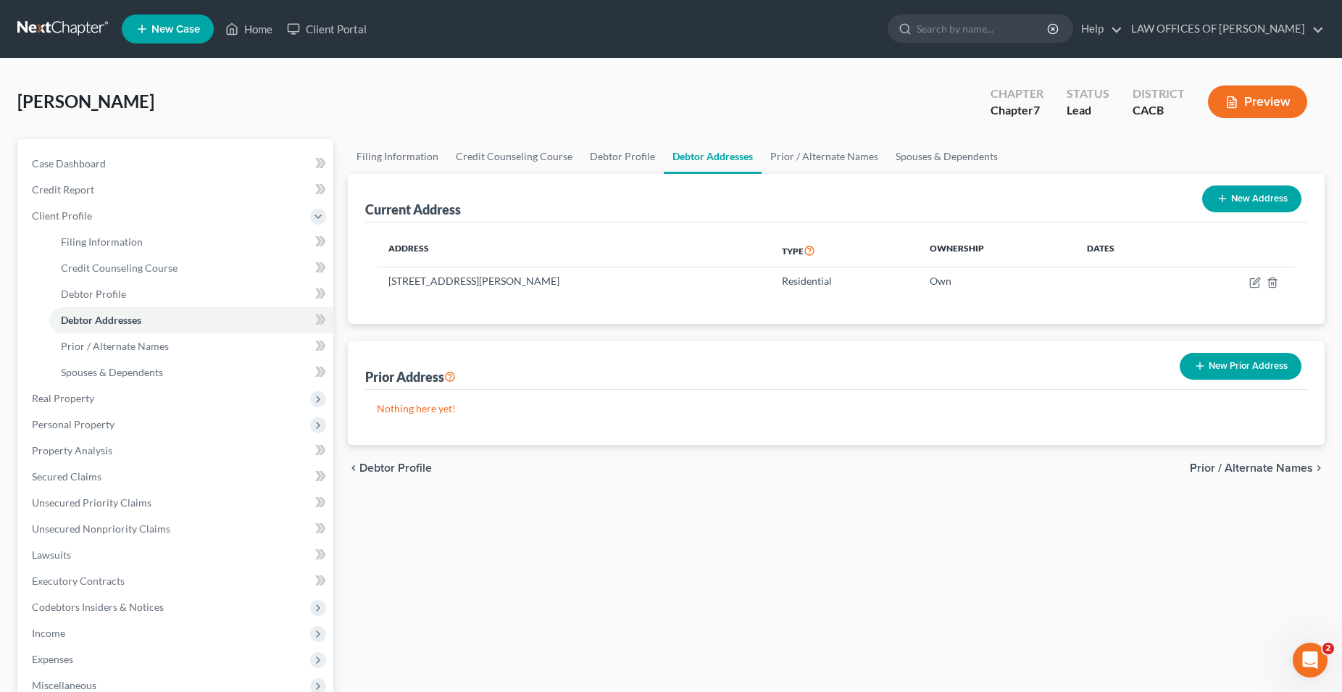
click at [1239, 470] on span "Prior / Alternate Names" at bounding box center [1251, 468] width 123 height 12
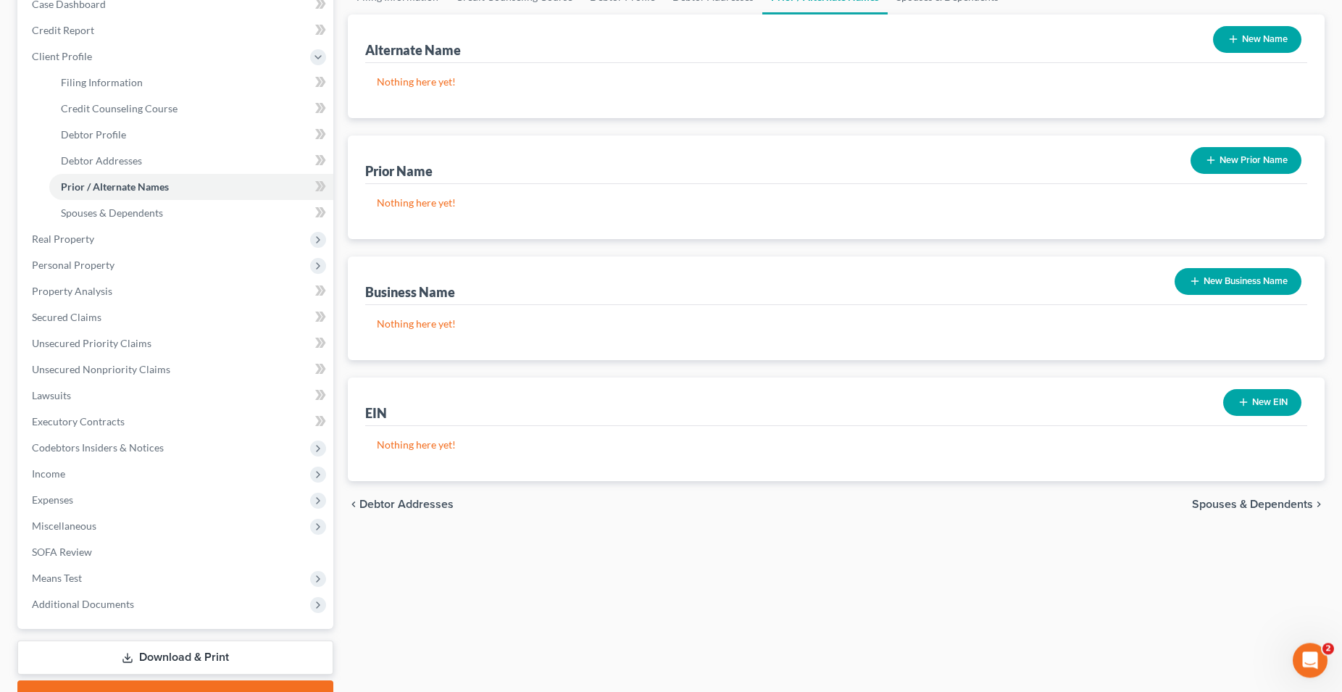
scroll to position [222, 0]
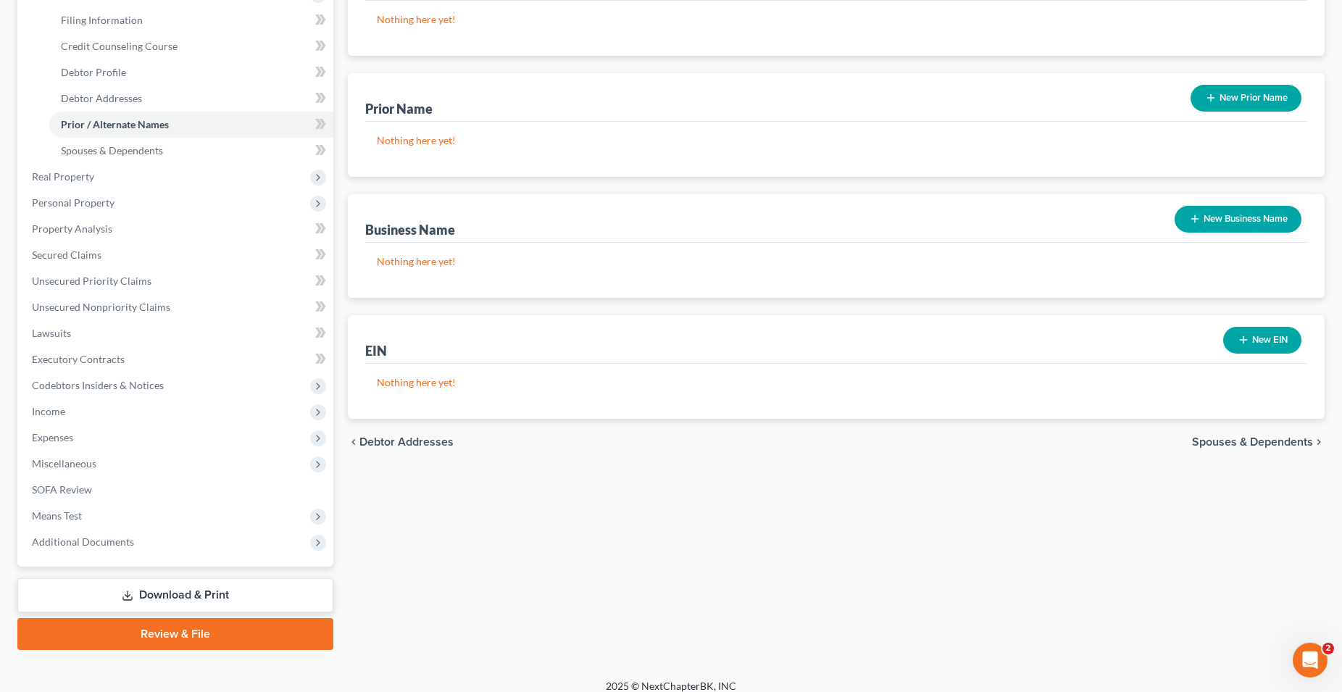
click at [1248, 442] on span "Spouses & Dependents" at bounding box center [1252, 442] width 121 height 12
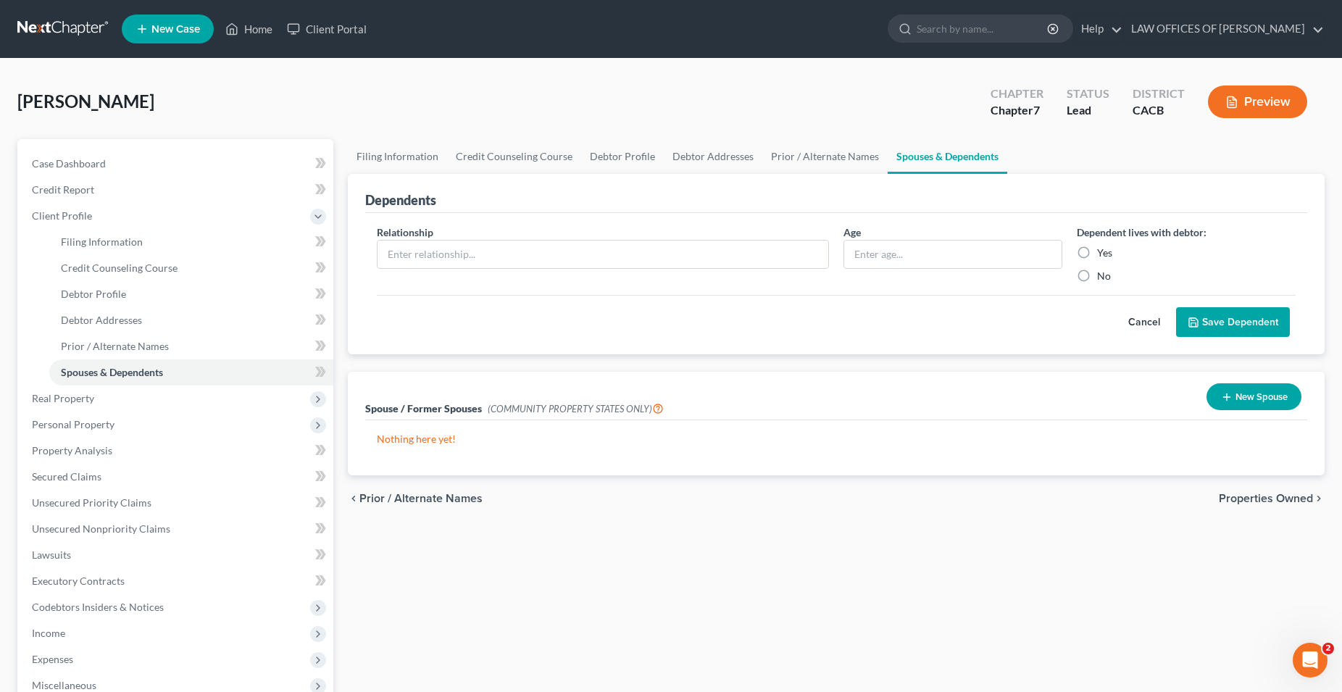
click at [1244, 501] on span "Properties Owned" at bounding box center [1266, 499] width 94 height 12
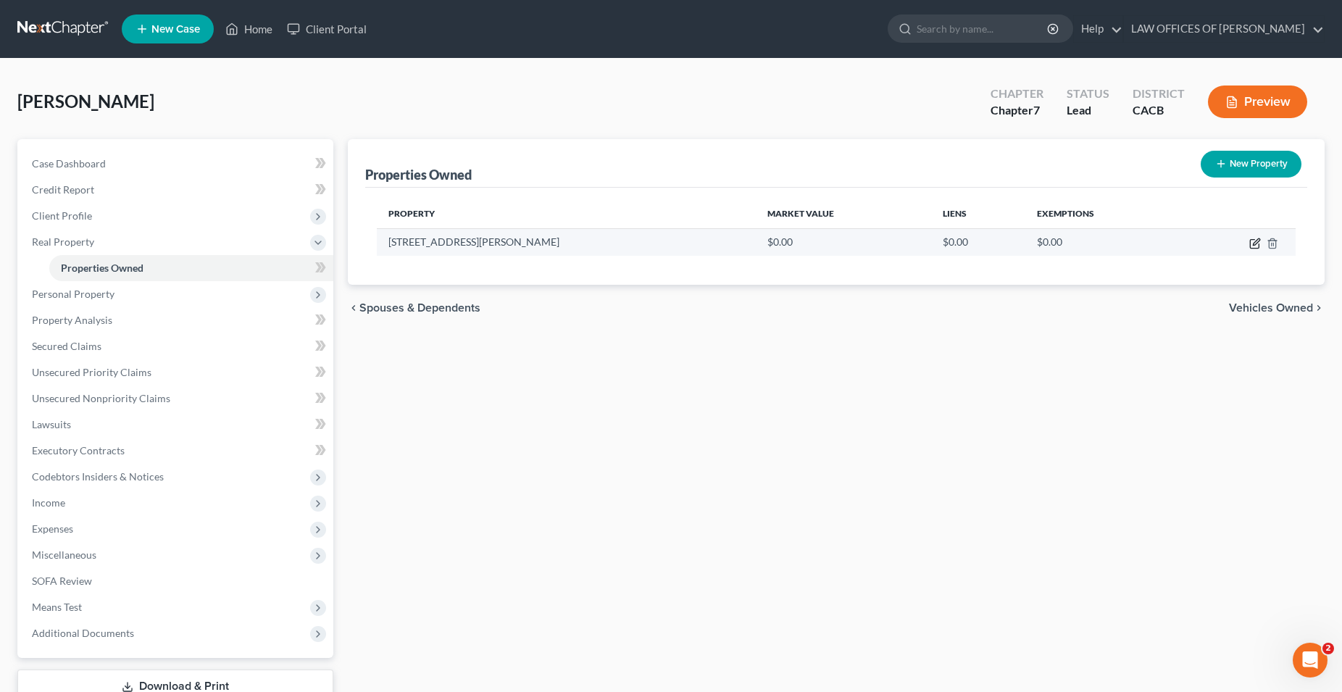
click at [1250, 243] on icon "button" at bounding box center [1254, 244] width 9 height 9
select select "4"
select select "35"
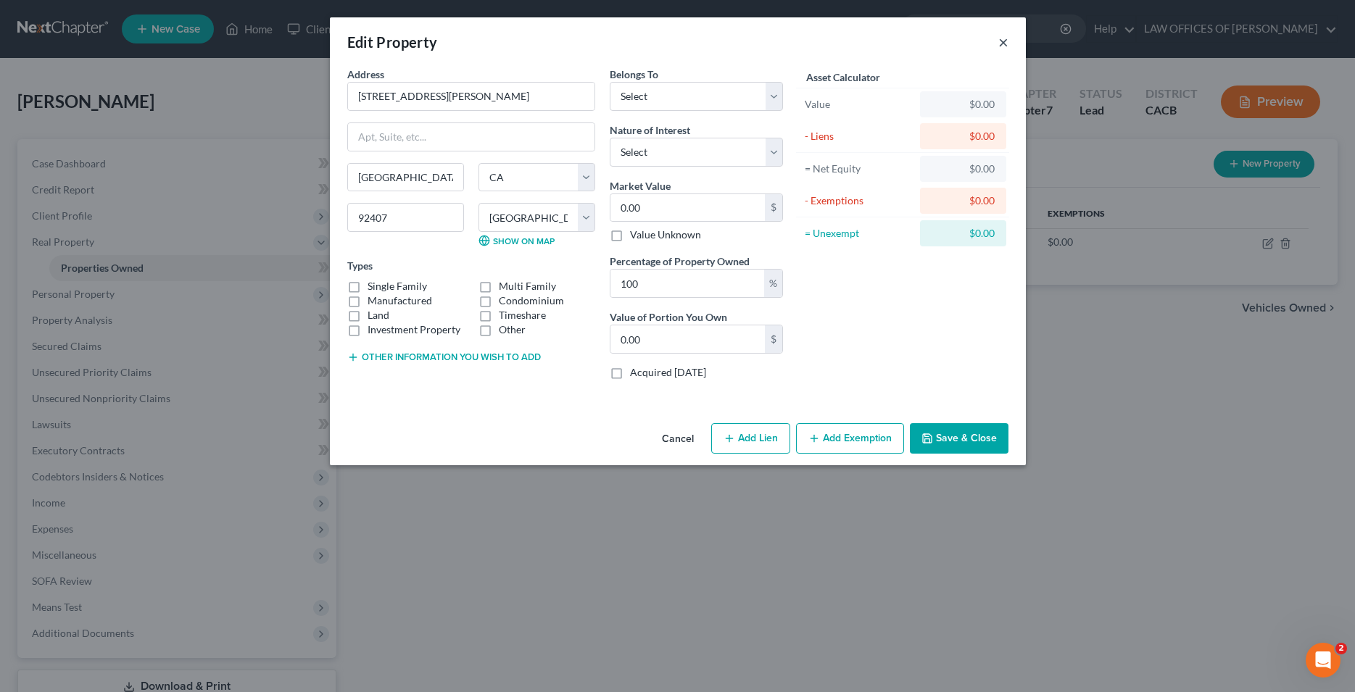
click at [1004, 42] on button "×" at bounding box center [1003, 41] width 10 height 17
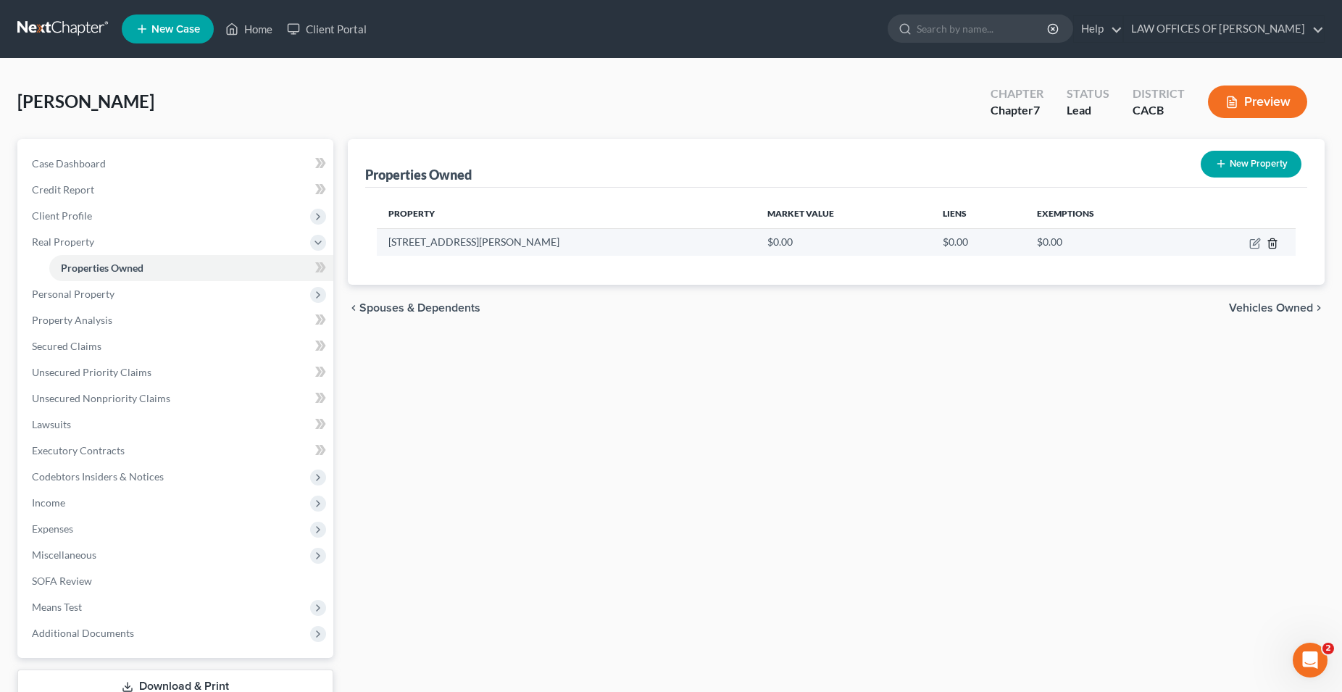
click at [1273, 244] on icon "button" at bounding box center [1273, 244] width 12 height 12
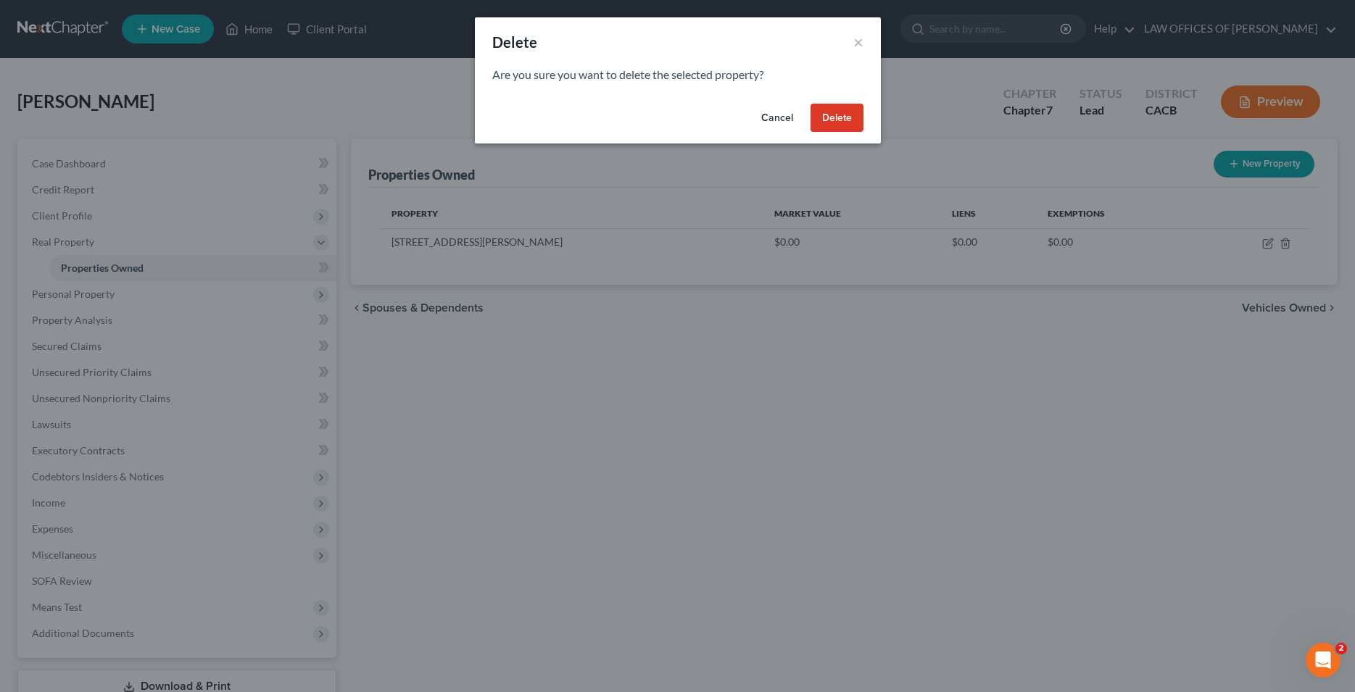
click at [829, 122] on button "Delete" at bounding box center [836, 118] width 53 height 29
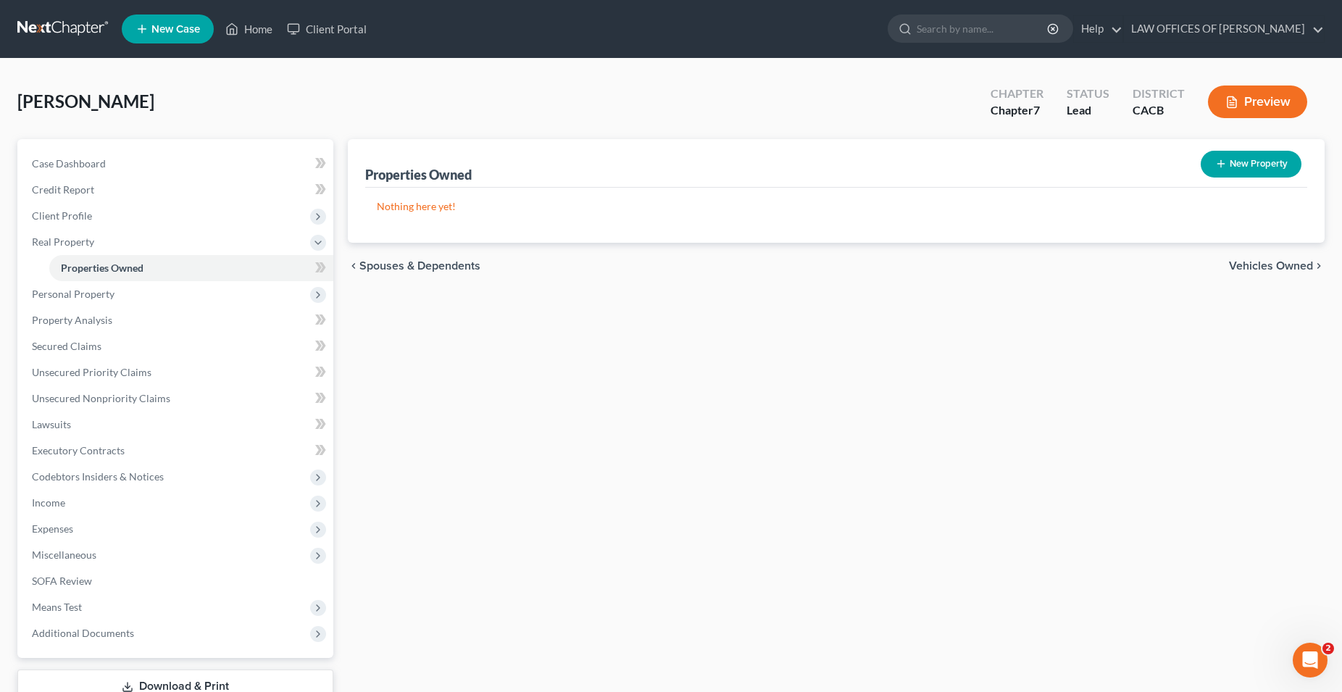
click at [1253, 263] on span "Vehicles Owned" at bounding box center [1271, 266] width 84 height 12
